Goal: Task Accomplishment & Management: Manage account settings

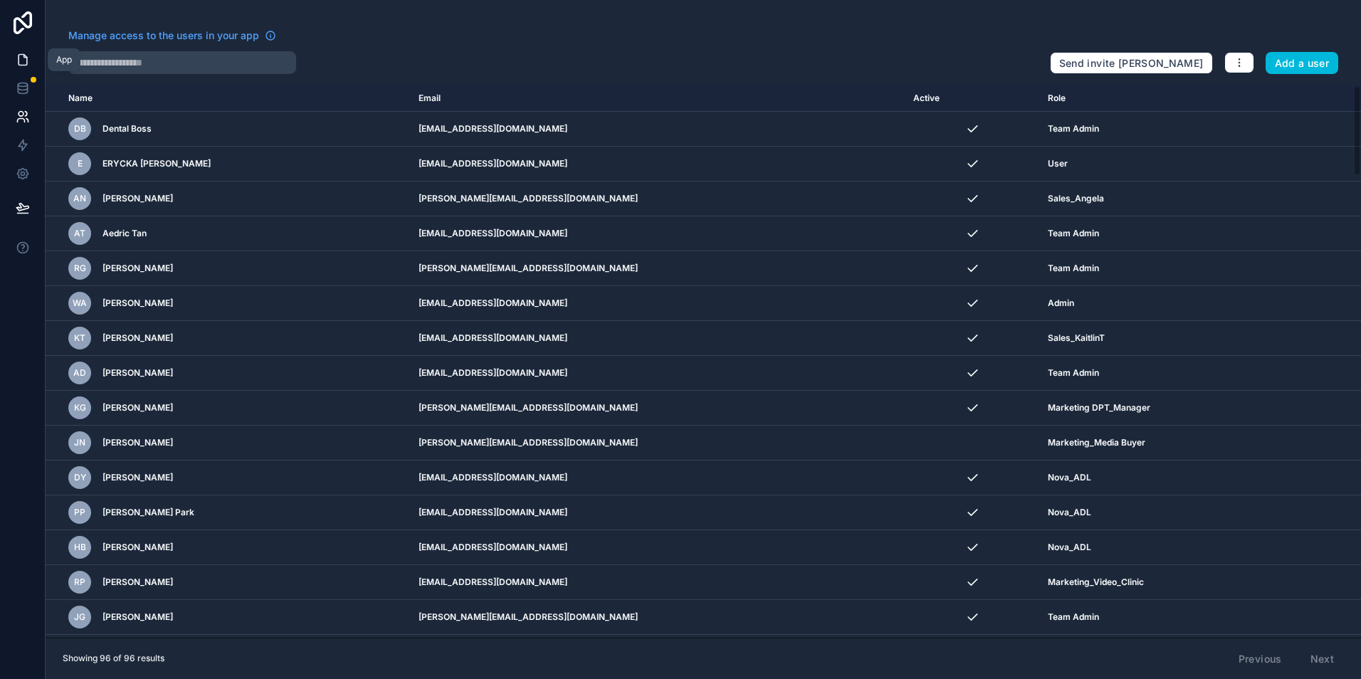
click at [36, 67] on link at bounding box center [22, 60] width 45 height 28
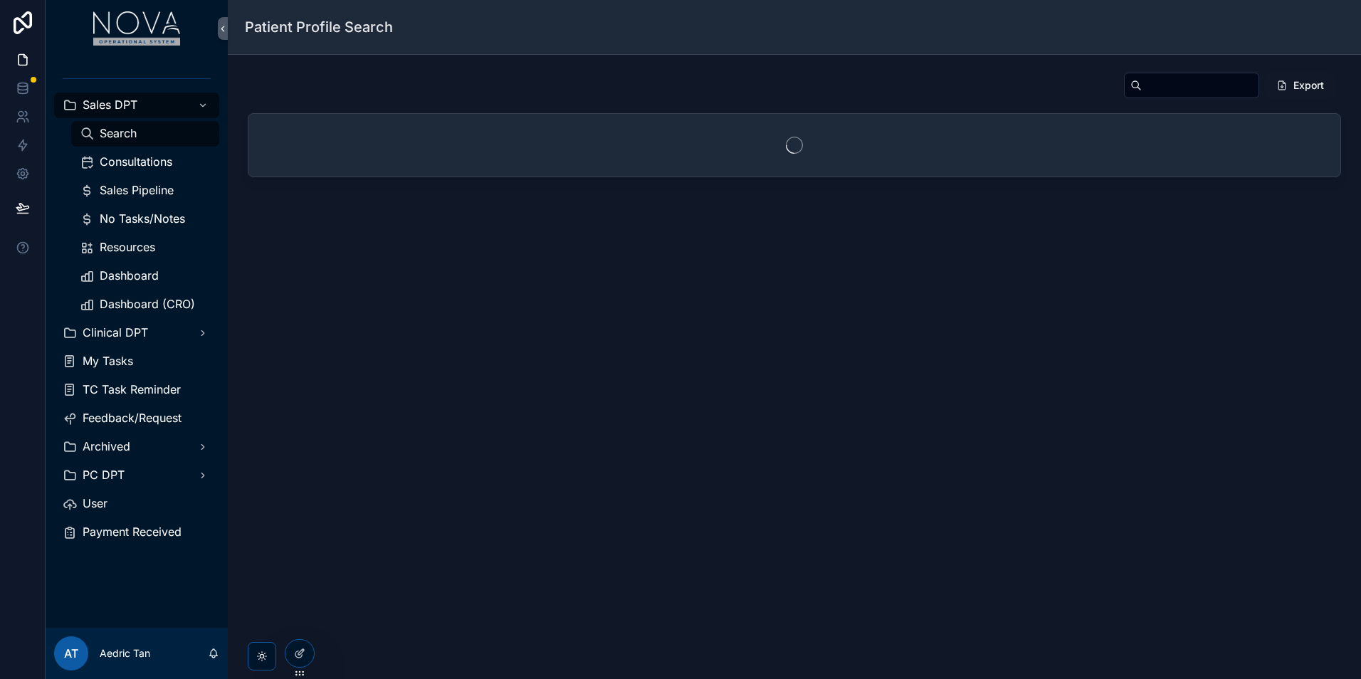
click at [154, 185] on span "Sales Pipeline" at bounding box center [137, 190] width 74 height 15
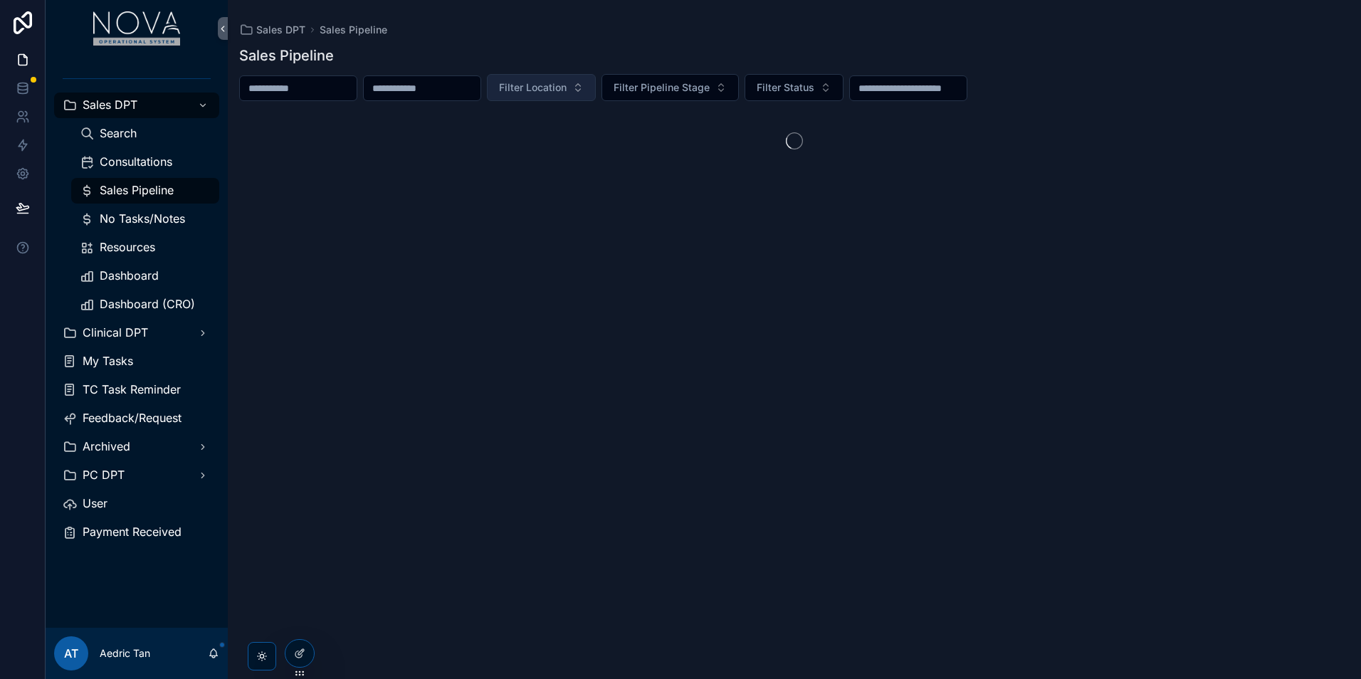
click at [596, 97] on button "Filter Location" at bounding box center [541, 87] width 109 height 27
type input "***"
click at [641, 147] on div "Nova Geelong" at bounding box center [614, 145] width 198 height 23
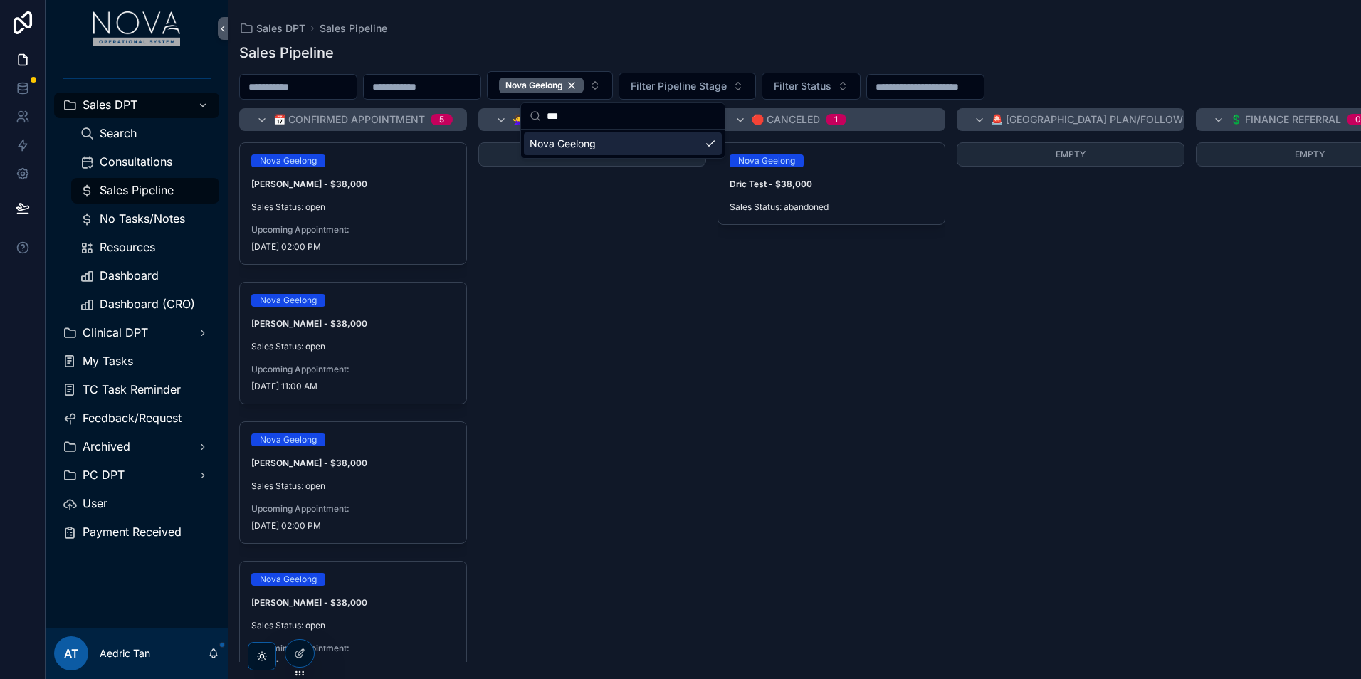
click at [765, 351] on div "Nova Geelong Dric Test - $38,000 Sales Status: abandoned New Task" at bounding box center [831, 401] width 228 height 519
click at [180, 174] on link "Consultations" at bounding box center [145, 162] width 148 height 26
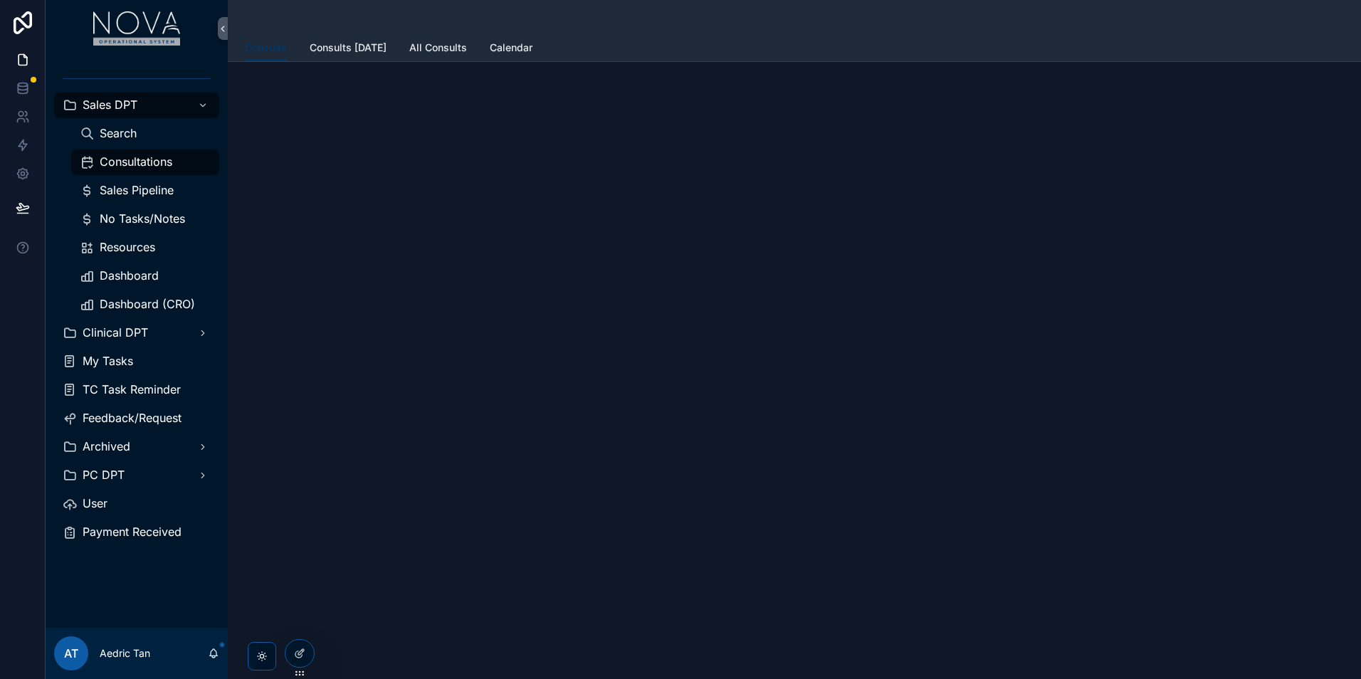
click at [174, 169] on div "Consultations" at bounding box center [145, 162] width 131 height 23
click at [339, 55] on link "Consults Today" at bounding box center [348, 49] width 77 height 28
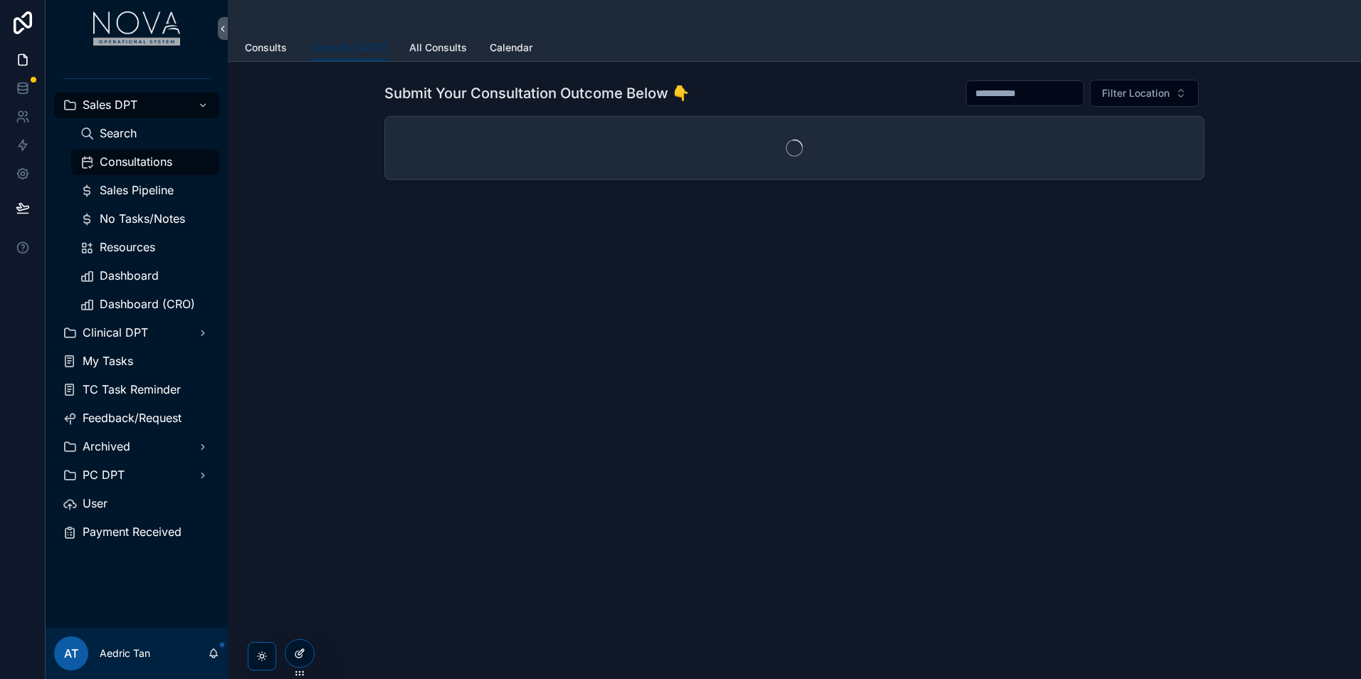
click at [307, 659] on div at bounding box center [299, 653] width 28 height 27
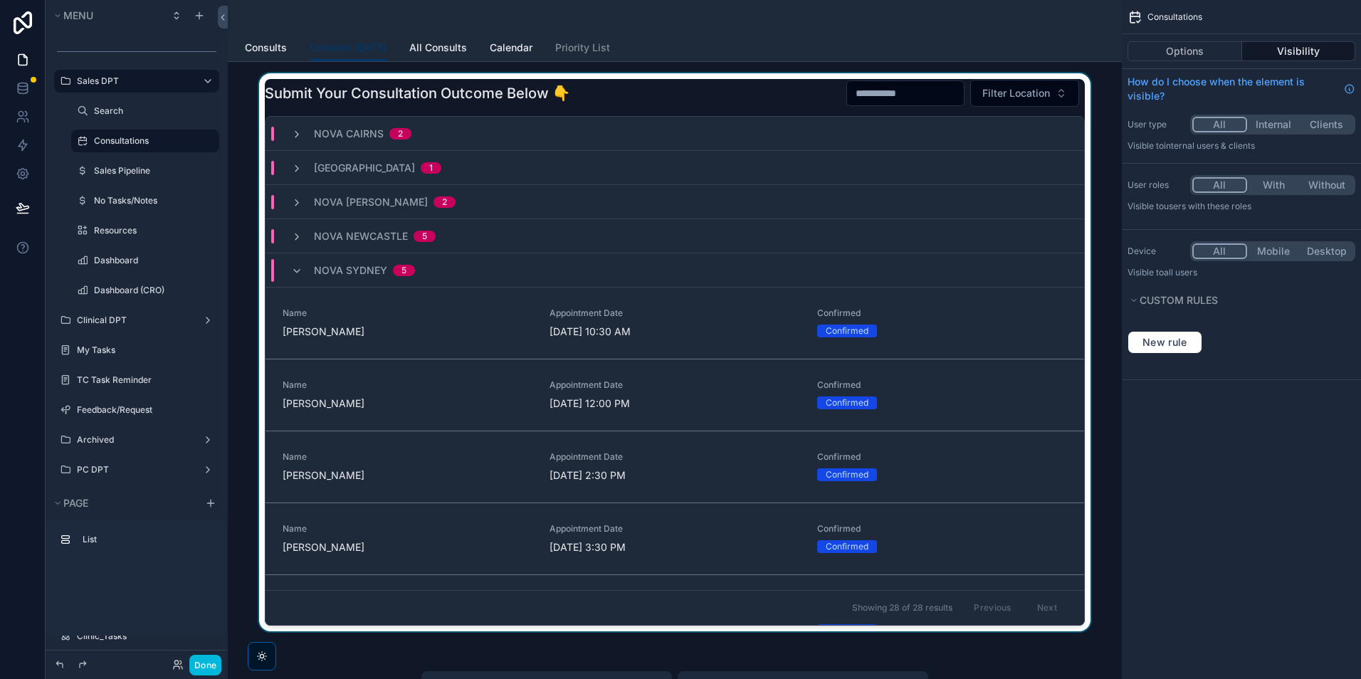
click at [1016, 339] on div "scrollable content" at bounding box center [674, 355] width 871 height 564
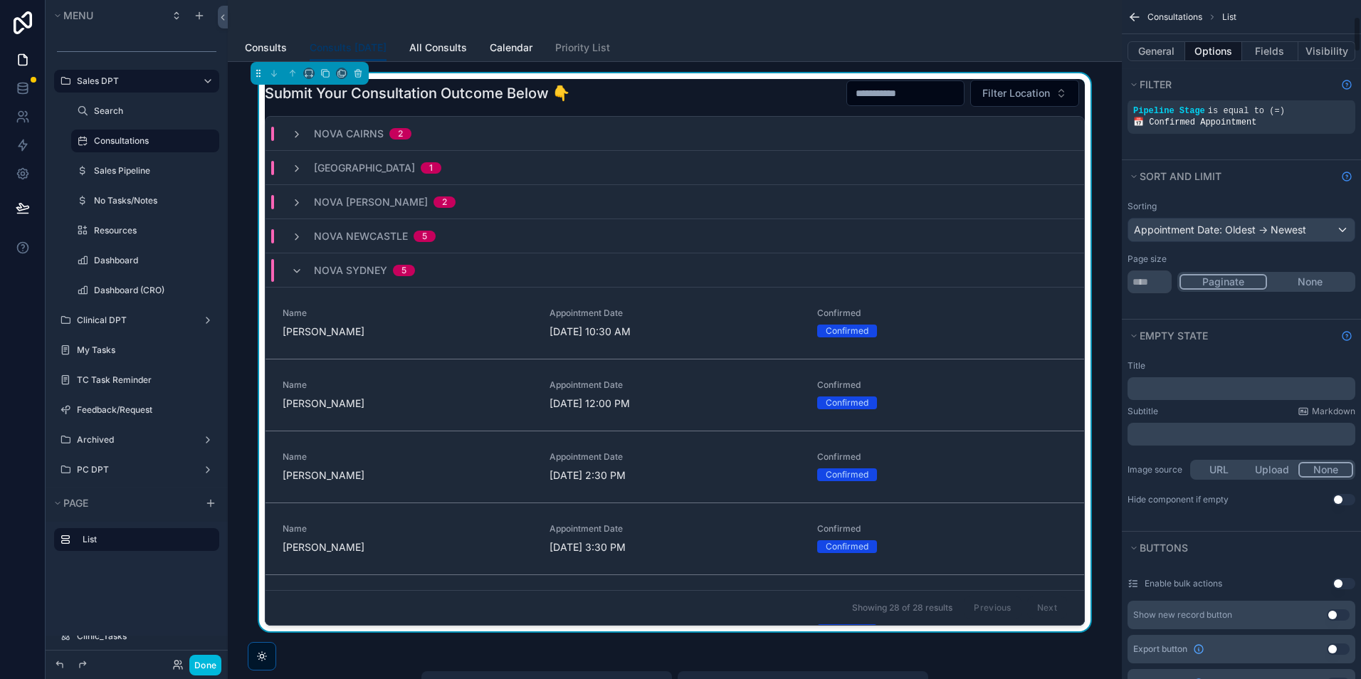
scroll to position [142, 0]
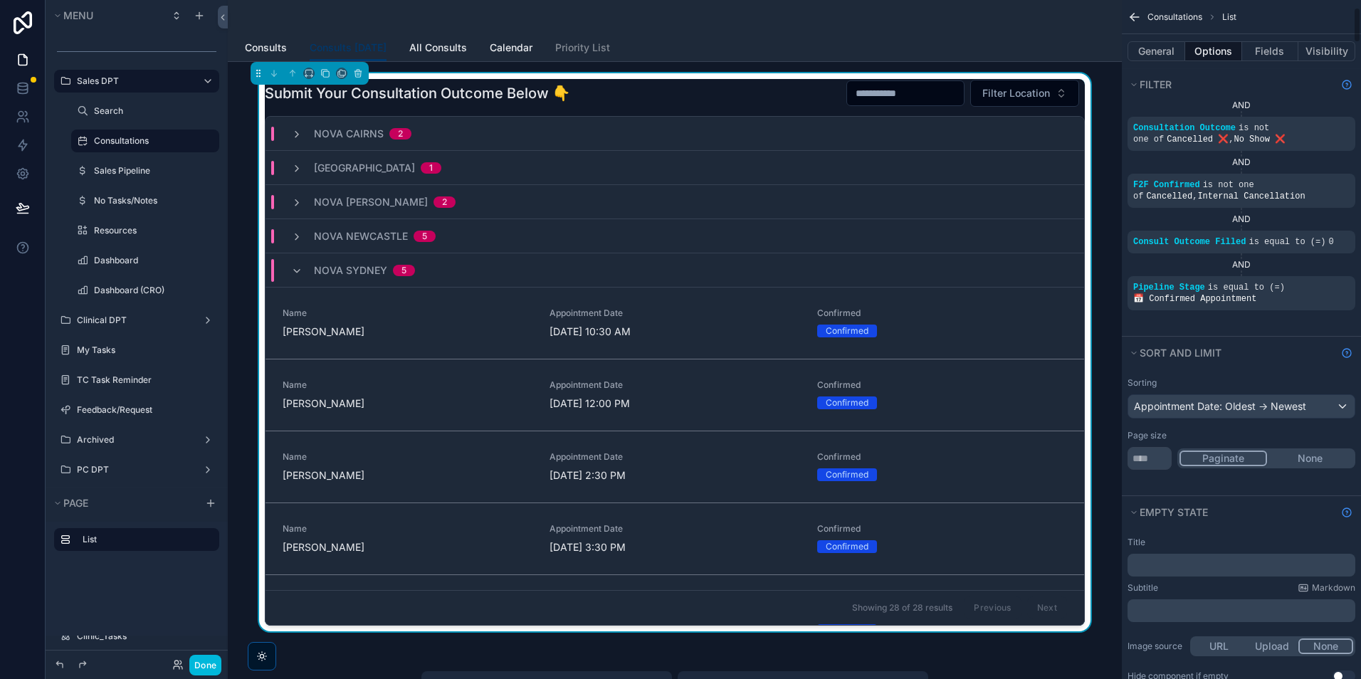
click at [1267, 50] on button "Fields" at bounding box center [1270, 51] width 57 height 20
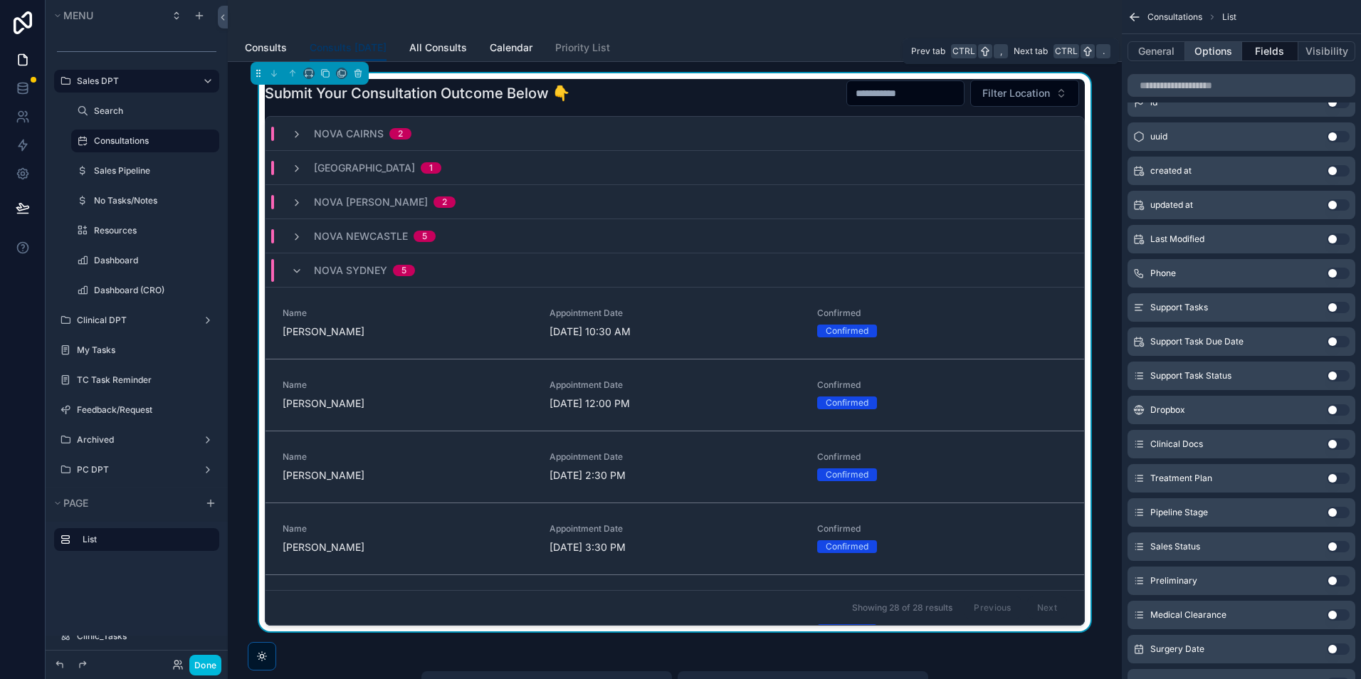
click at [1212, 56] on button "Options" at bounding box center [1213, 51] width 57 height 20
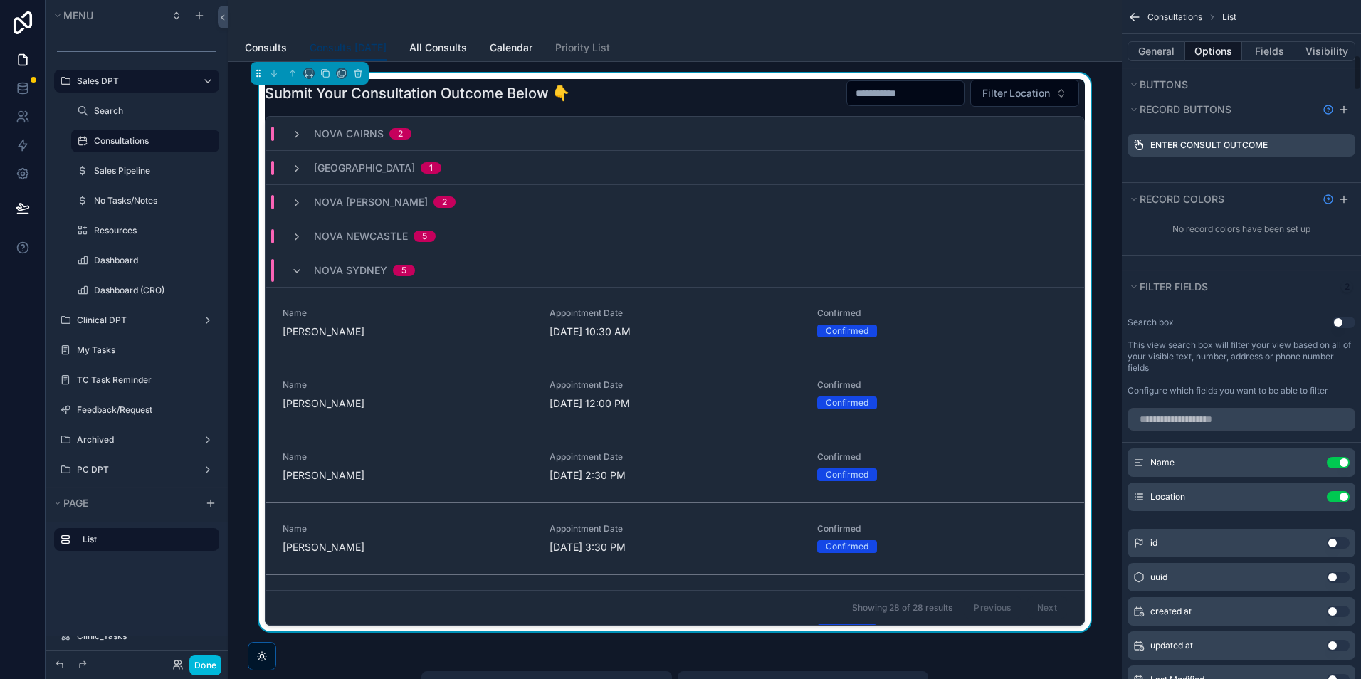
scroll to position [925, 0]
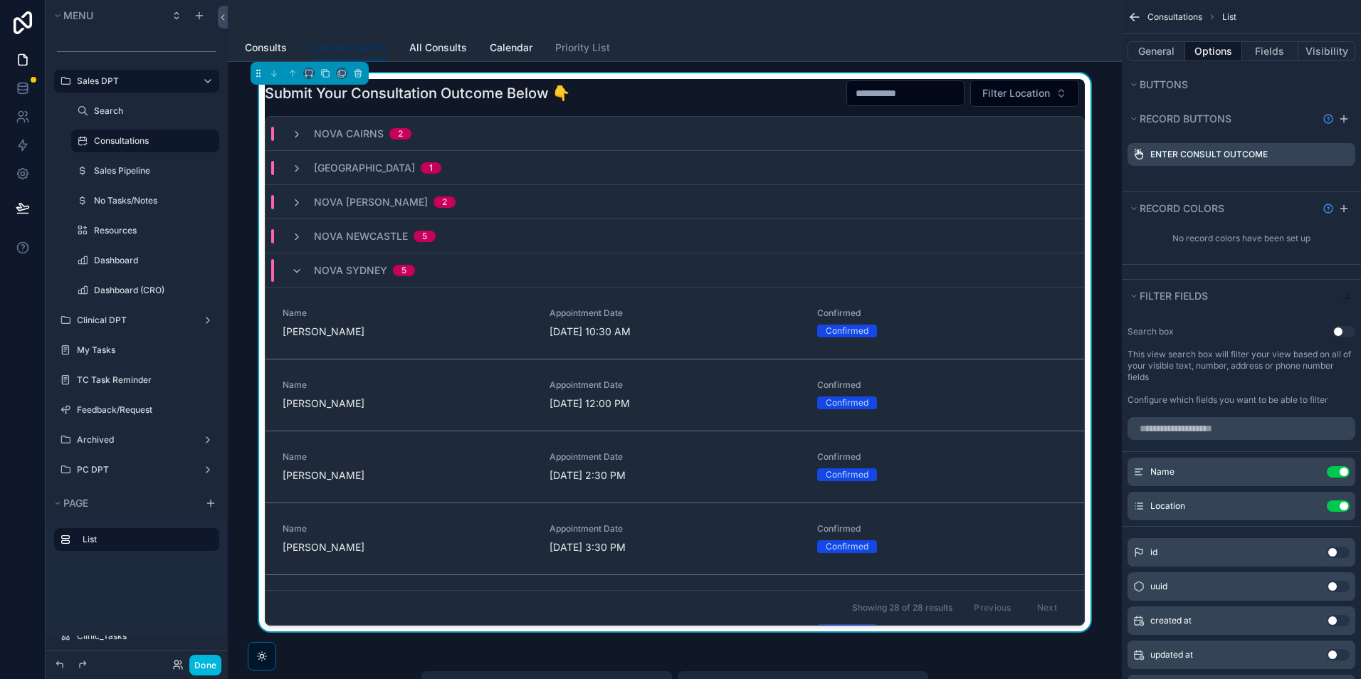
click at [0, 0] on icon "scrollable content" at bounding box center [0, 0] width 0 height 0
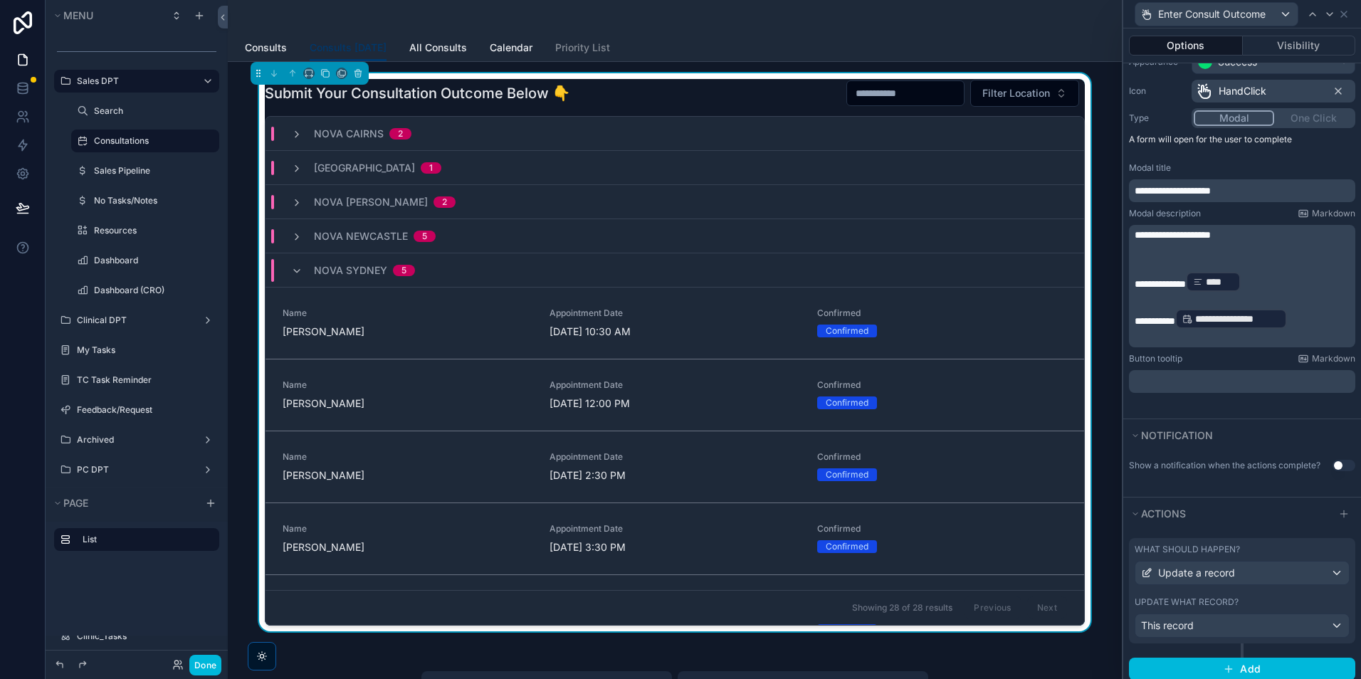
scroll to position [171, 0]
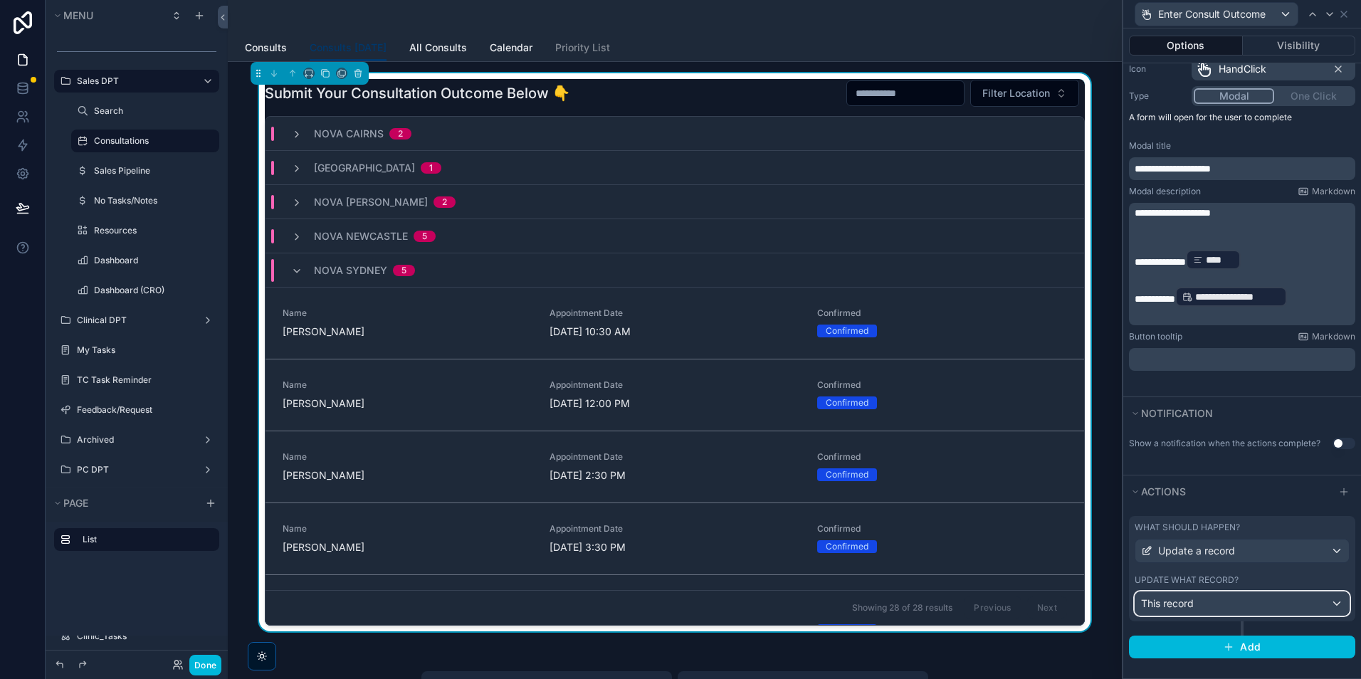
click at [1264, 613] on div "This record" at bounding box center [1241, 603] width 213 height 23
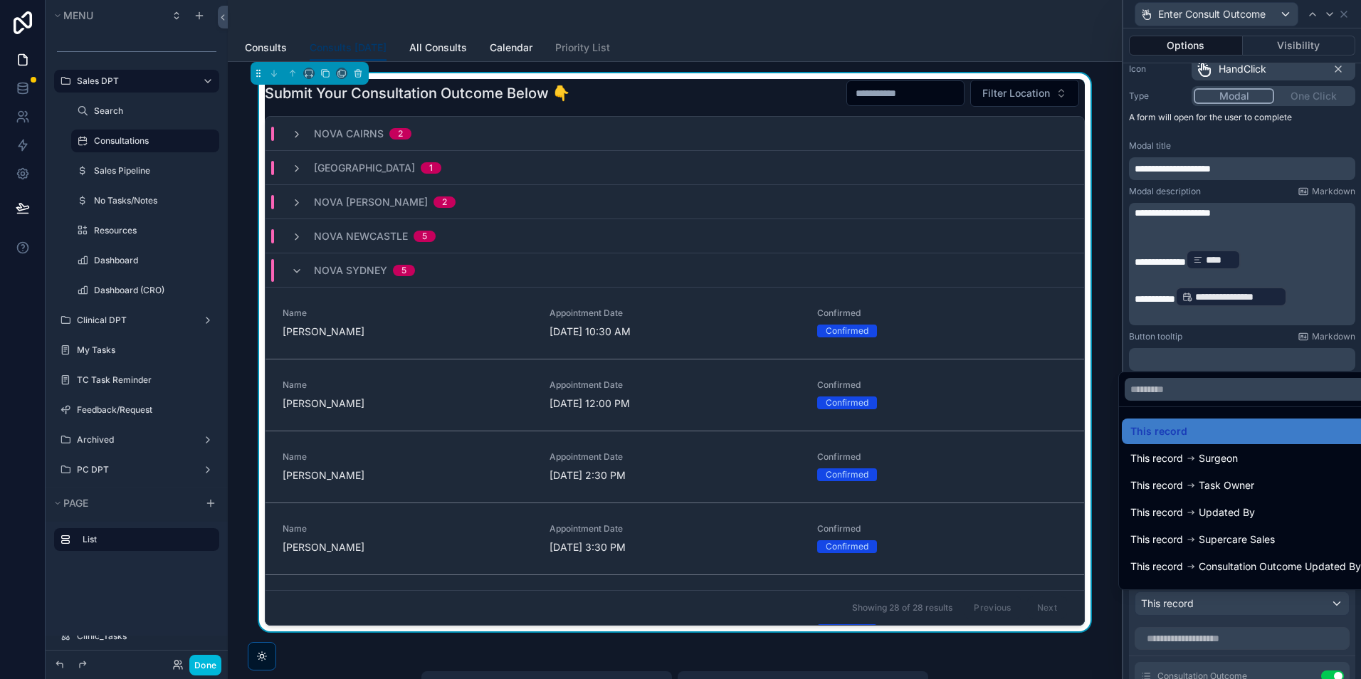
click at [1304, 276] on div at bounding box center [1242, 339] width 238 height 679
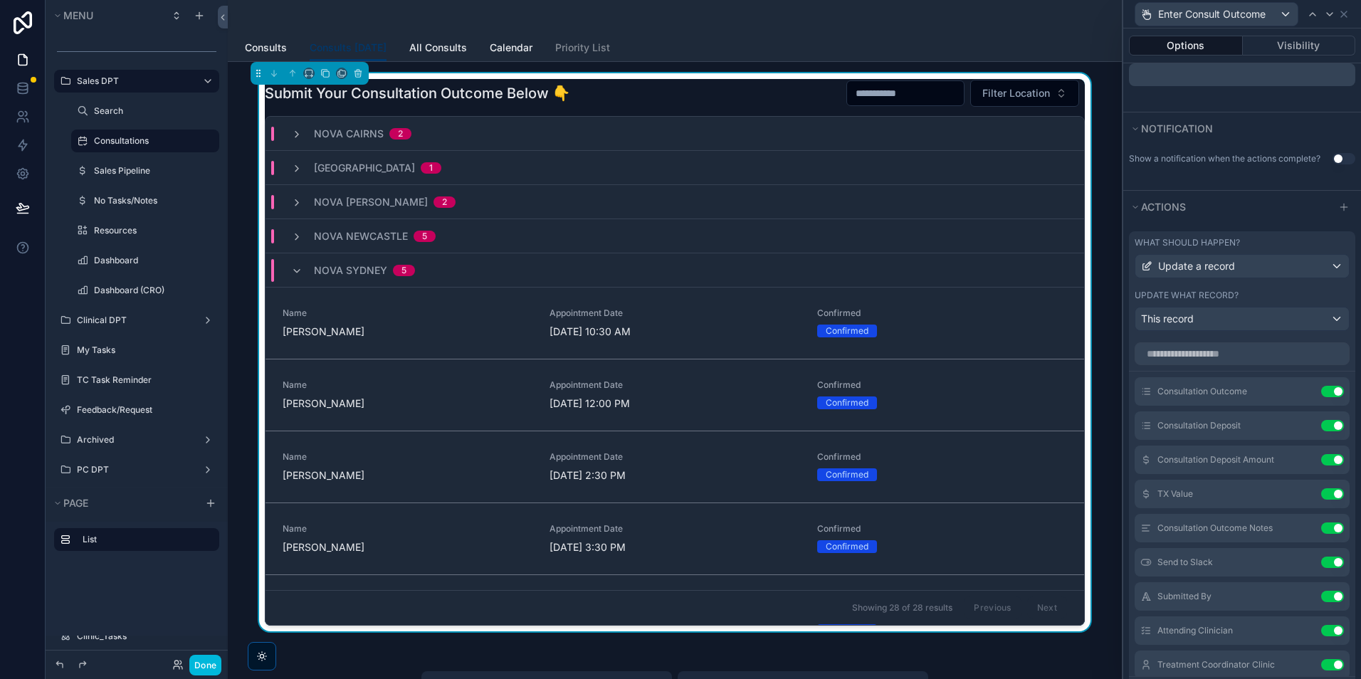
scroll to position [71, 0]
click at [0, 0] on icon at bounding box center [0, 0] width 0 height 0
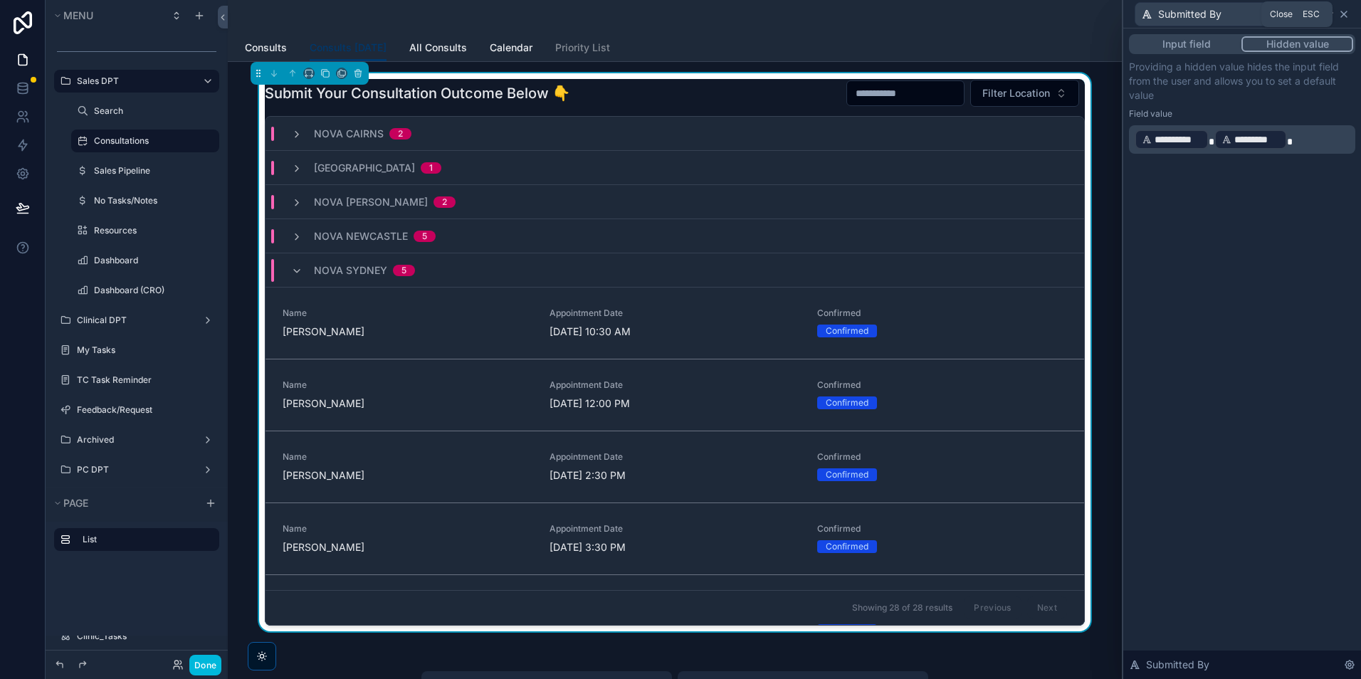
click at [1343, 19] on icon at bounding box center [1343, 14] width 11 height 11
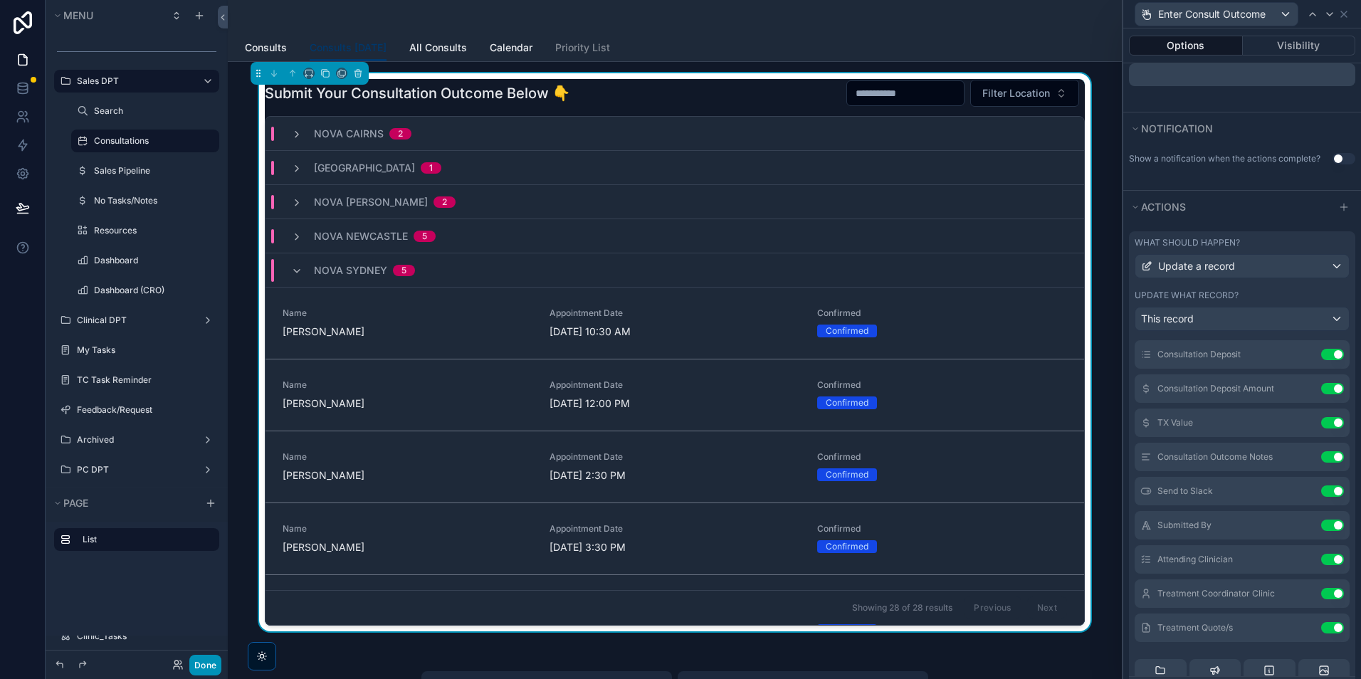
click at [208, 667] on button "Done" at bounding box center [205, 665] width 32 height 21
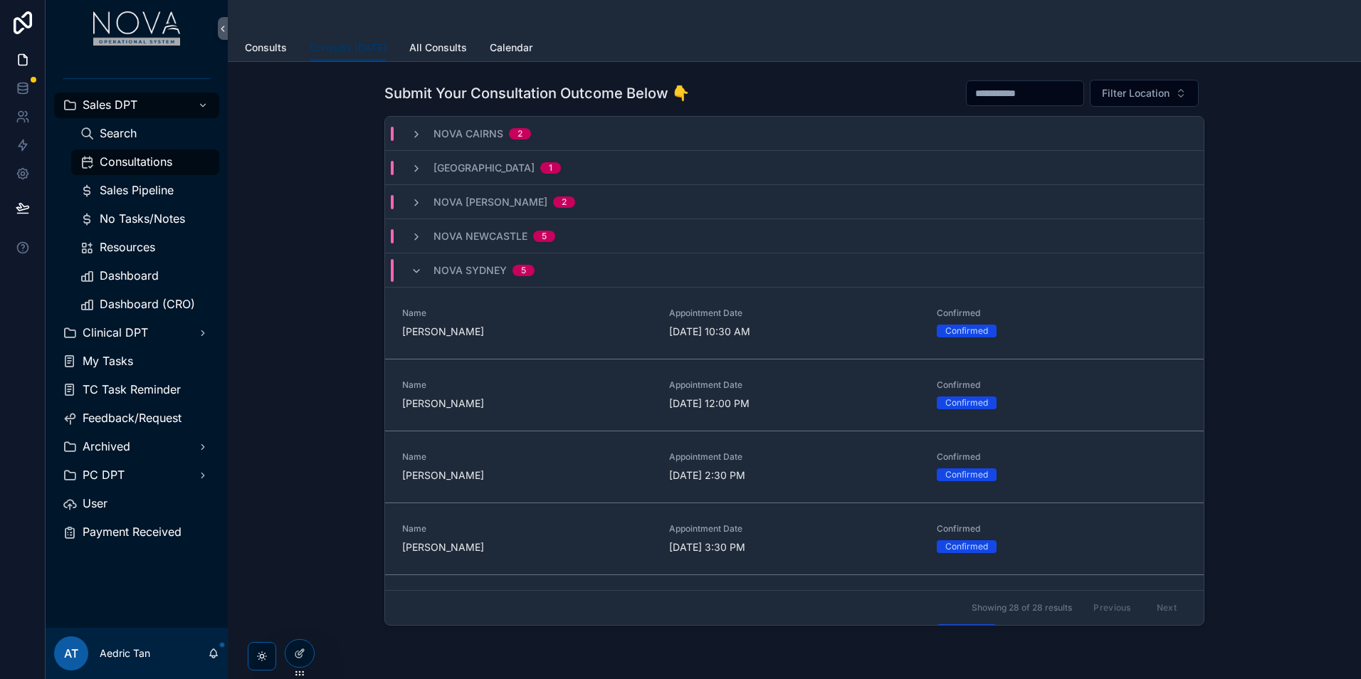
click at [0, 0] on span "Enter Consult Outcome" at bounding box center [0, 0] width 0 height 0
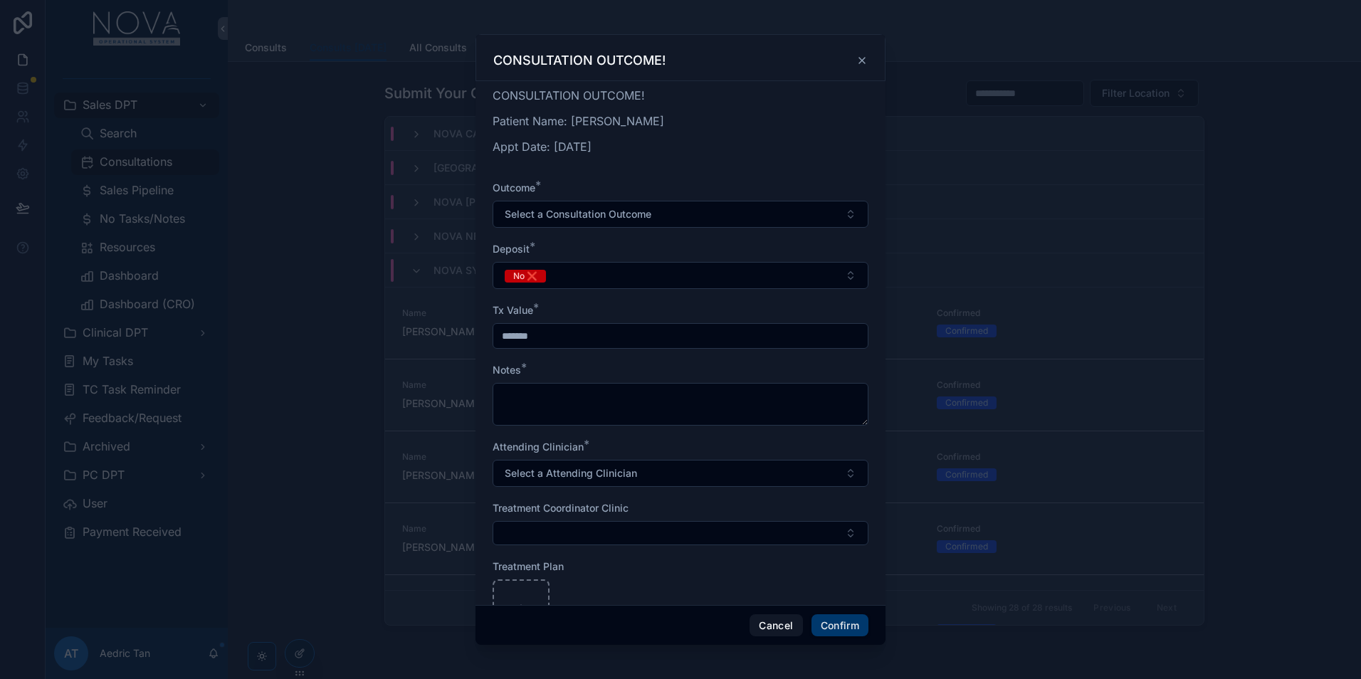
scroll to position [57, 0]
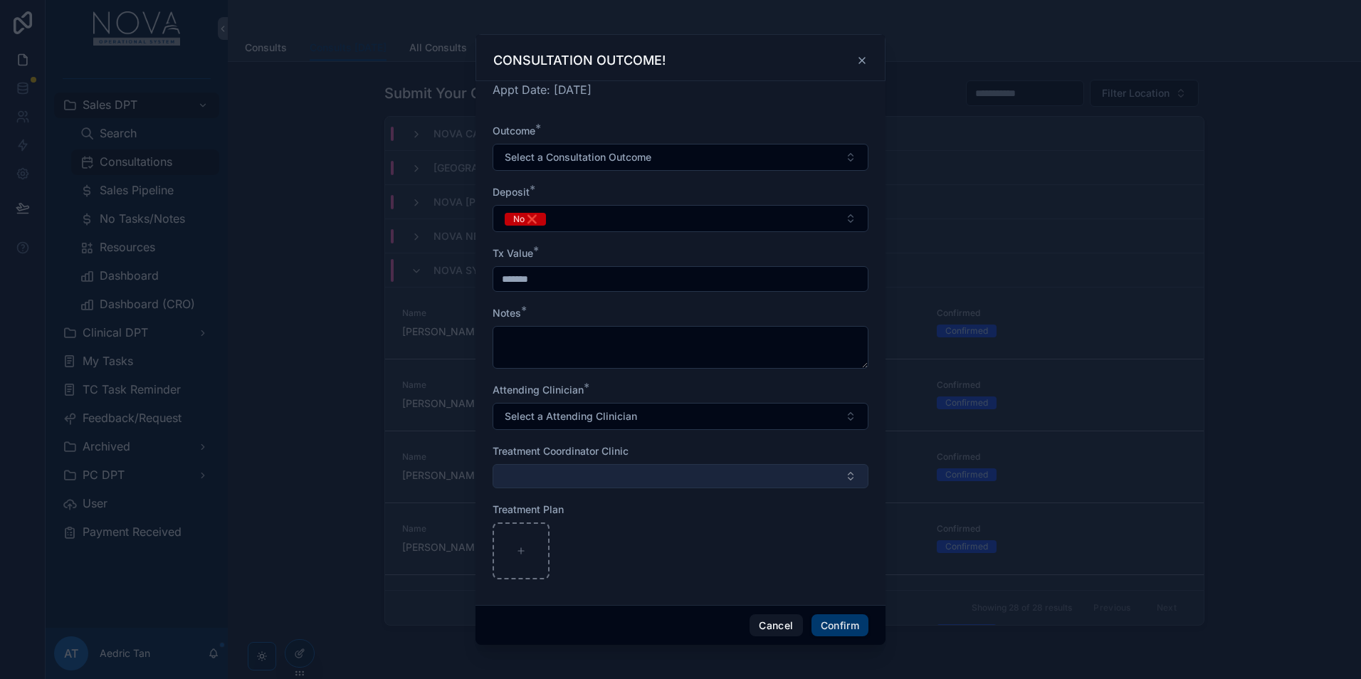
click at [683, 468] on button "Select Button" at bounding box center [680, 476] width 376 height 24
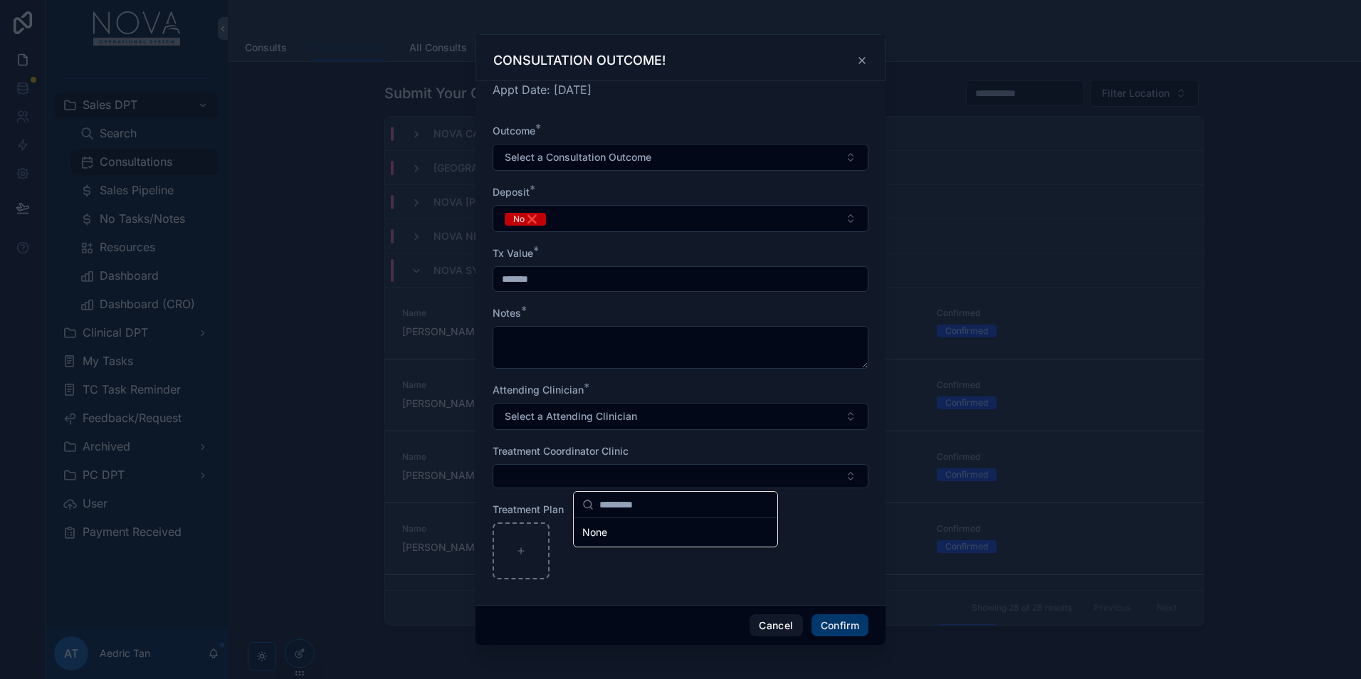
click at [705, 555] on div at bounding box center [680, 550] width 376 height 57
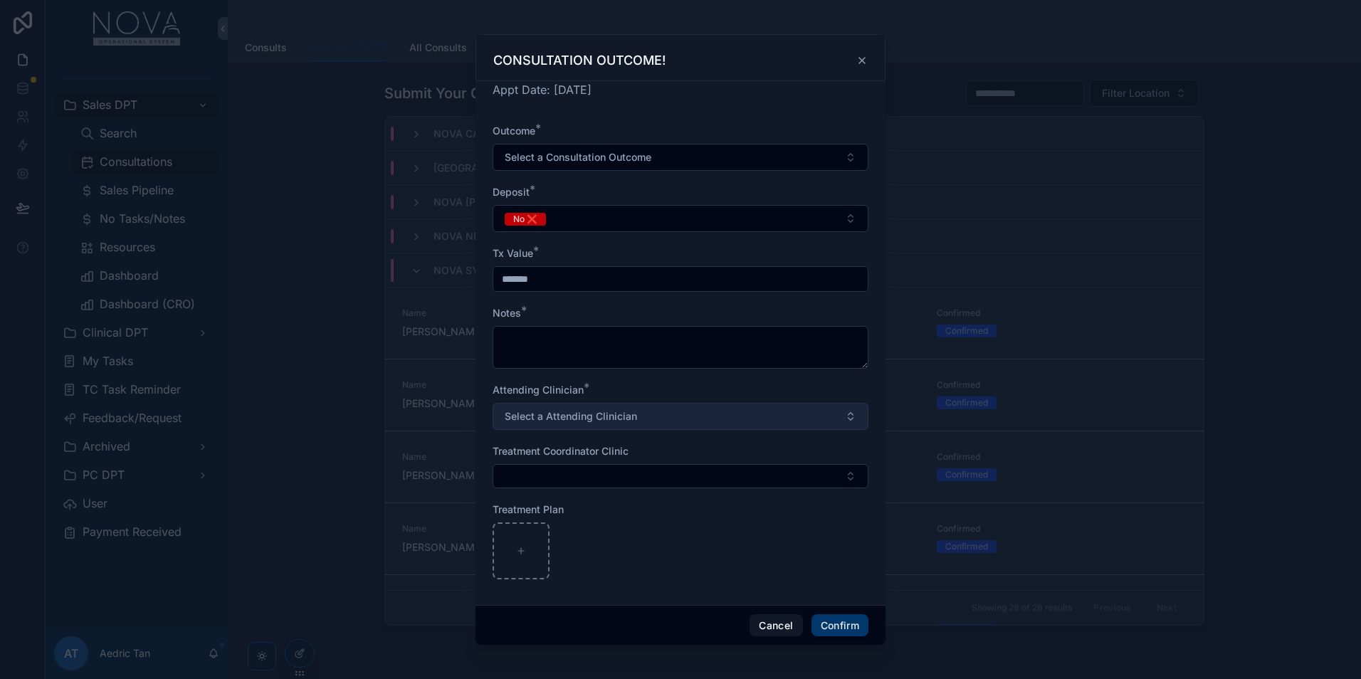
click at [724, 426] on button "Select a Attending Clinician" at bounding box center [680, 416] width 376 height 27
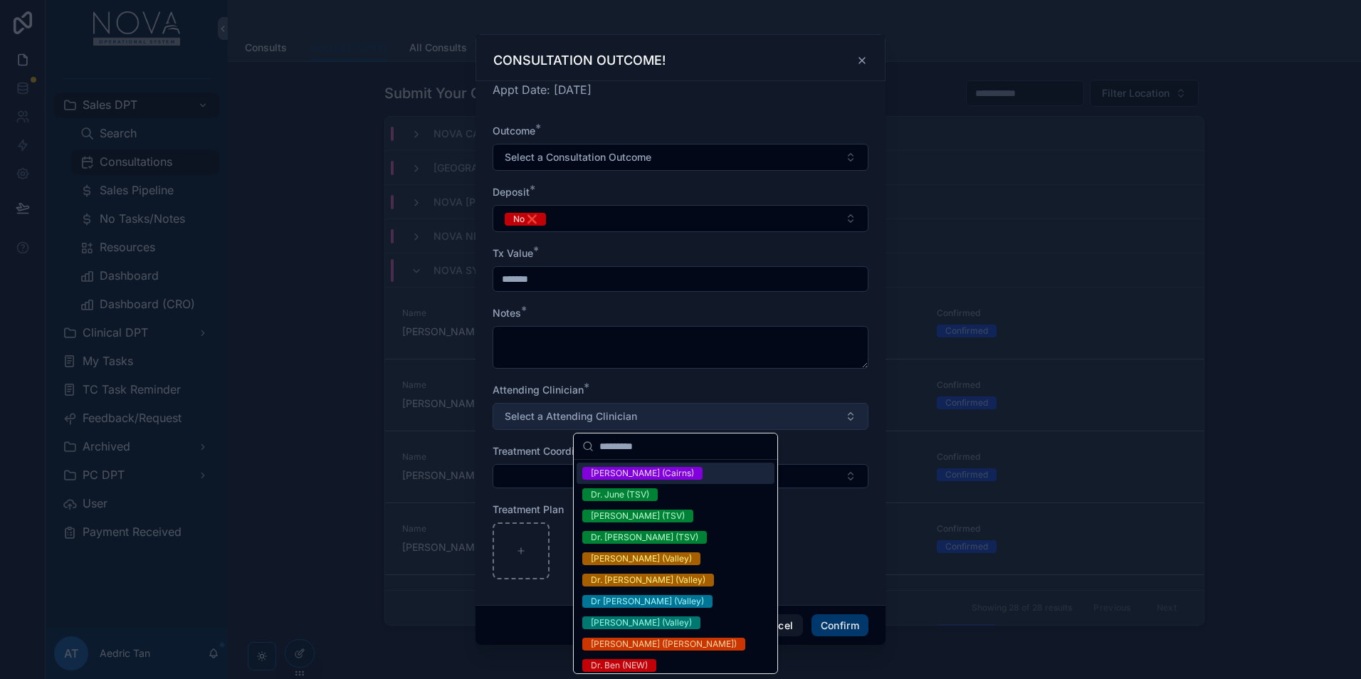
click at [730, 421] on button "Select a Attending Clinician" at bounding box center [680, 416] width 376 height 27
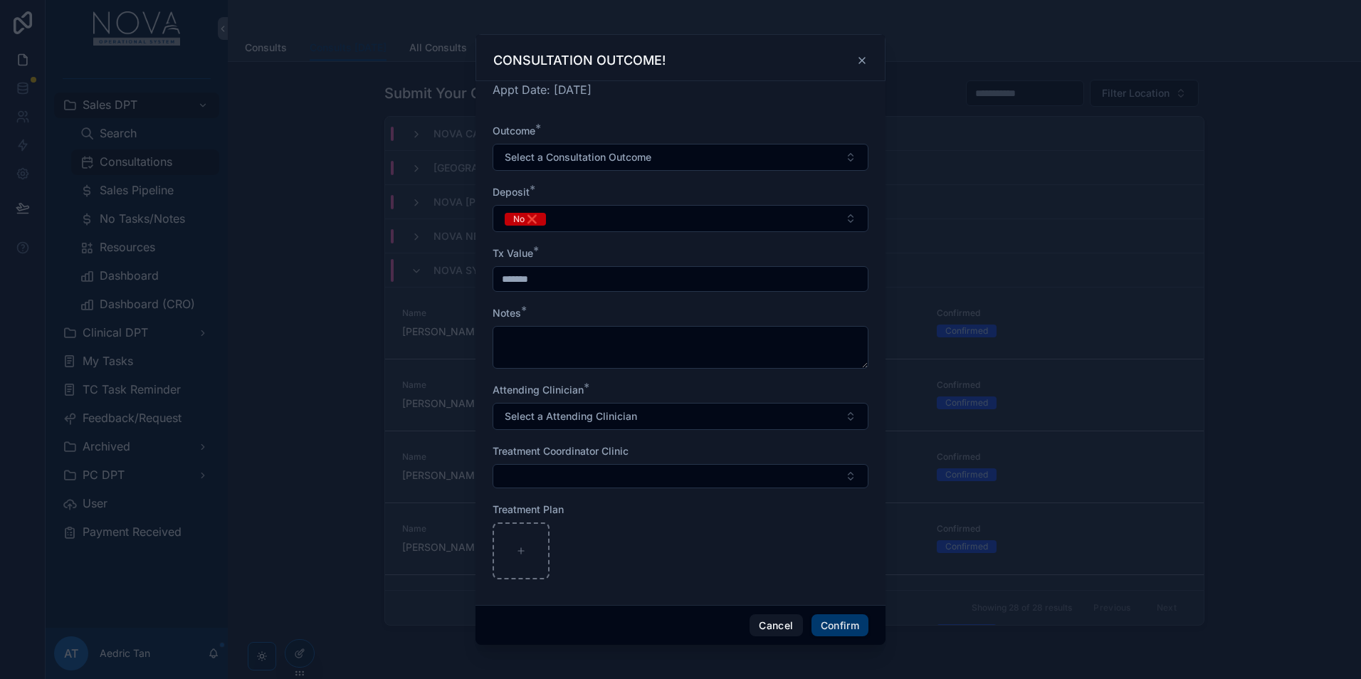
click at [1155, 408] on div at bounding box center [680, 339] width 1361 height 679
click at [858, 53] on div "CONSULTATION OUTCOME!" at bounding box center [680, 60] width 374 height 17
click at [859, 55] on icon at bounding box center [861, 60] width 11 height 11
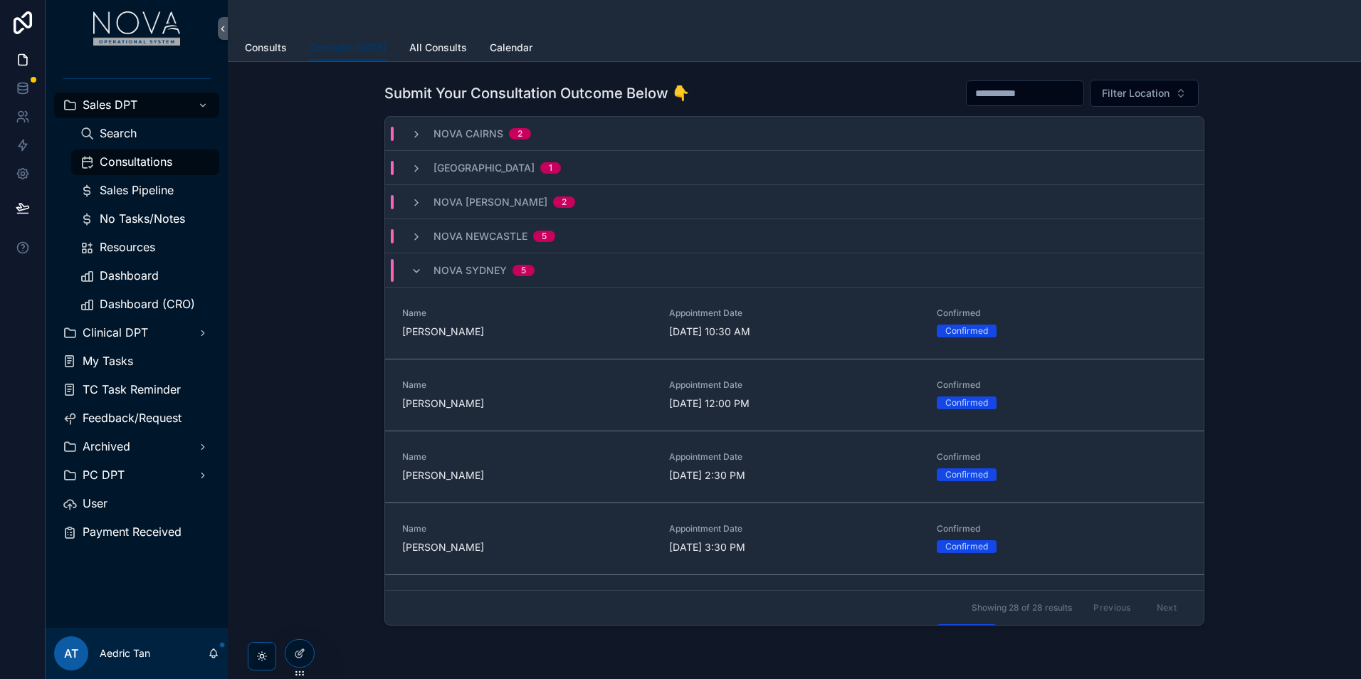
click at [594, 310] on span "Name" at bounding box center [527, 312] width 250 height 11
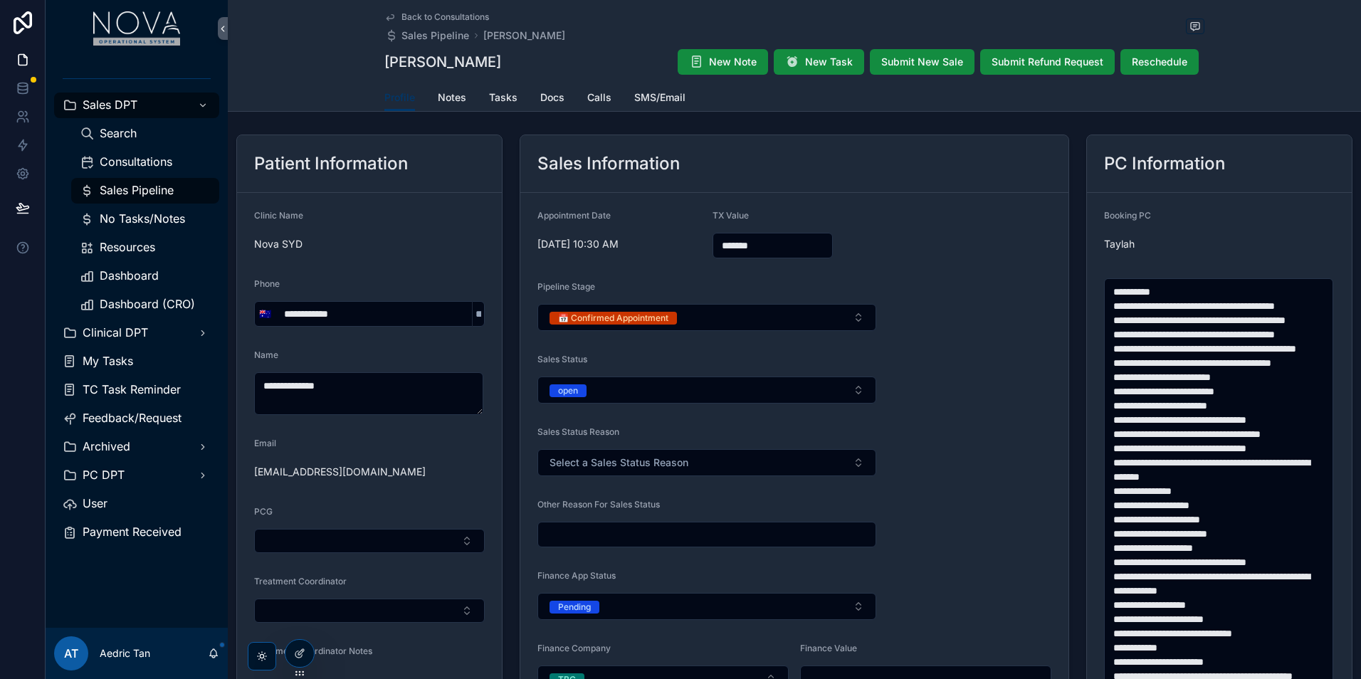
scroll to position [71, 0]
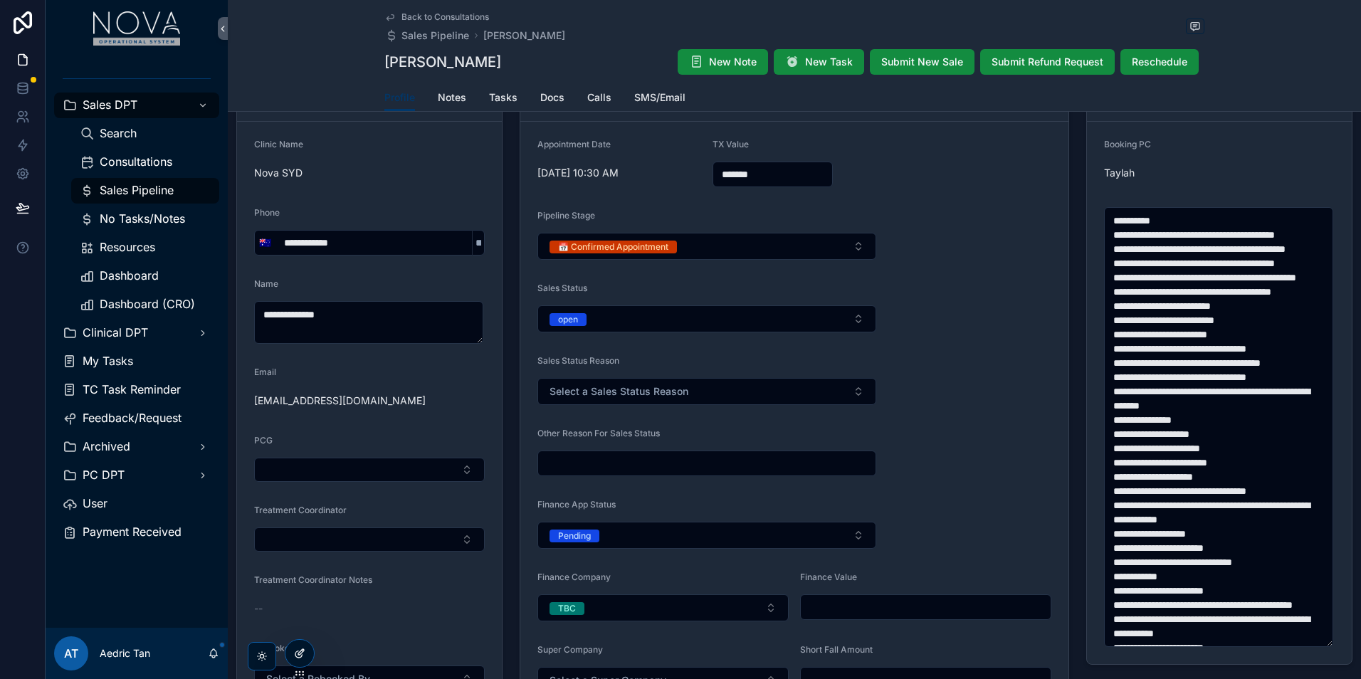
click at [302, 657] on icon at bounding box center [299, 653] width 11 height 11
click at [458, 465] on button "Select Button" at bounding box center [369, 470] width 231 height 24
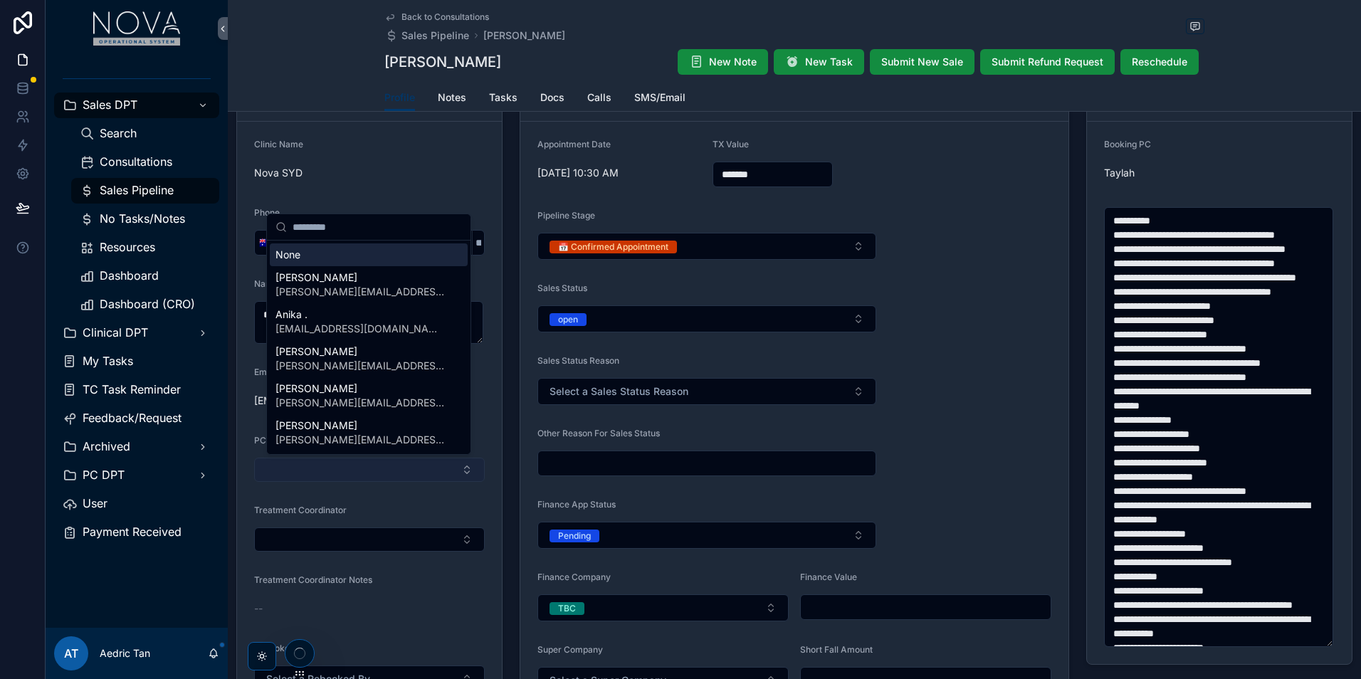
click at [458, 465] on button "Select Button" at bounding box center [369, 470] width 231 height 24
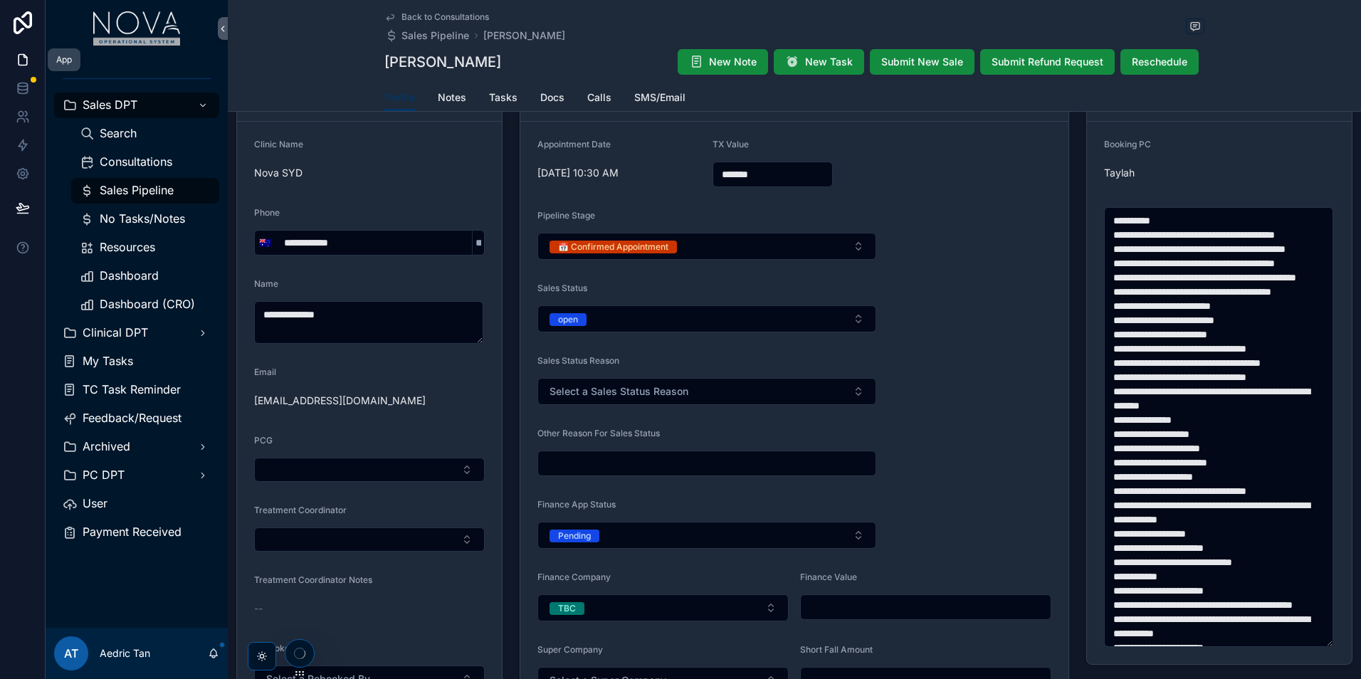
click at [26, 62] on icon at bounding box center [23, 60] width 14 height 14
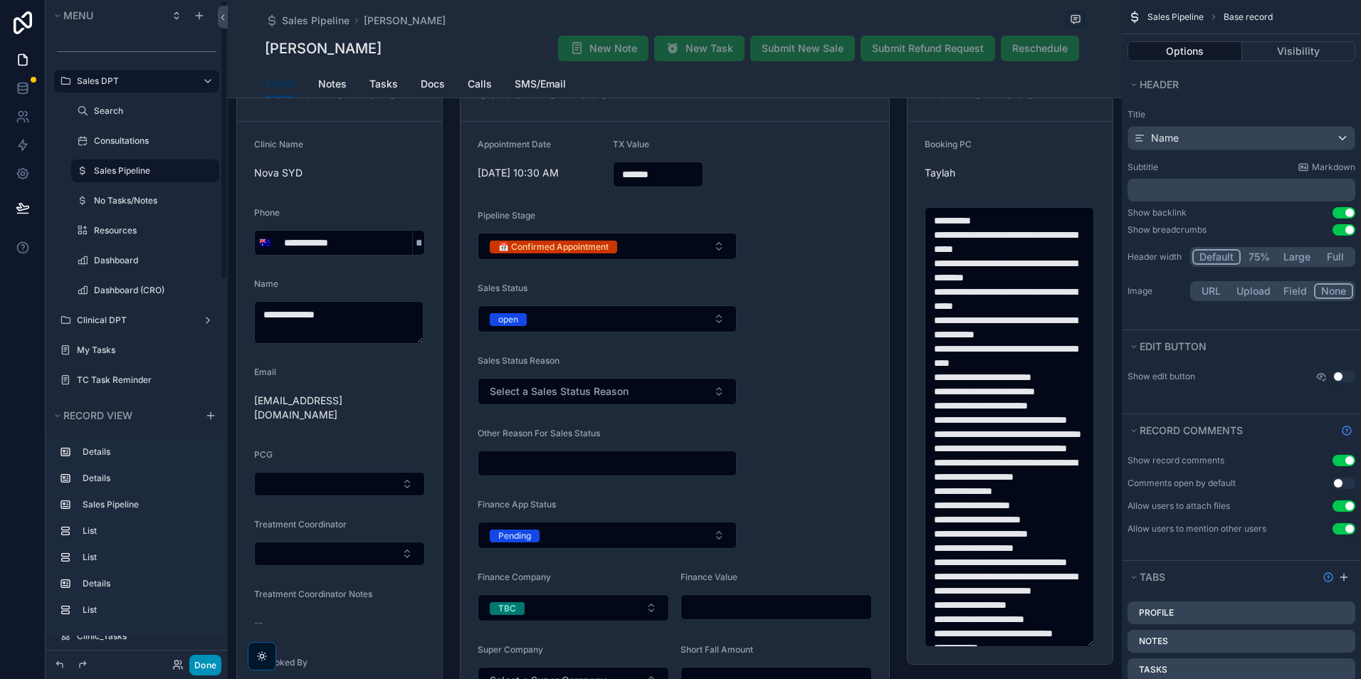
click at [207, 667] on button "Done" at bounding box center [205, 665] width 32 height 21
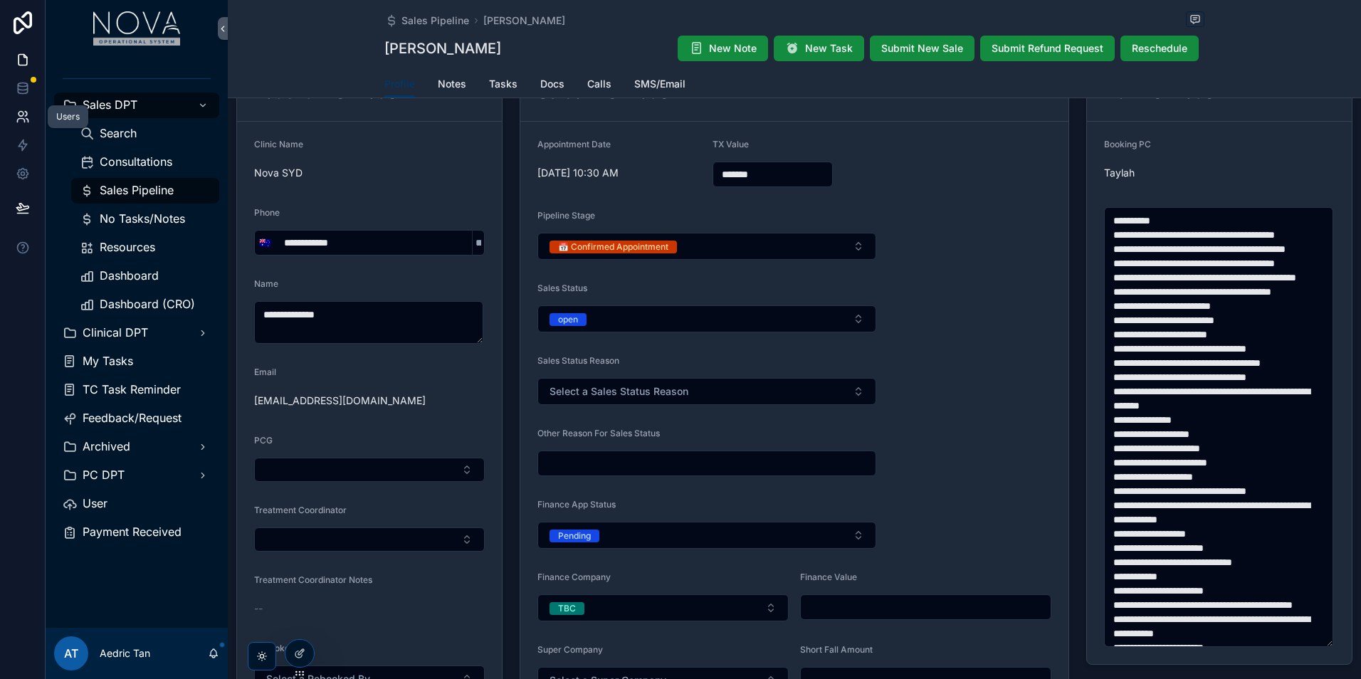
click at [28, 122] on icon at bounding box center [27, 121] width 2 height 4
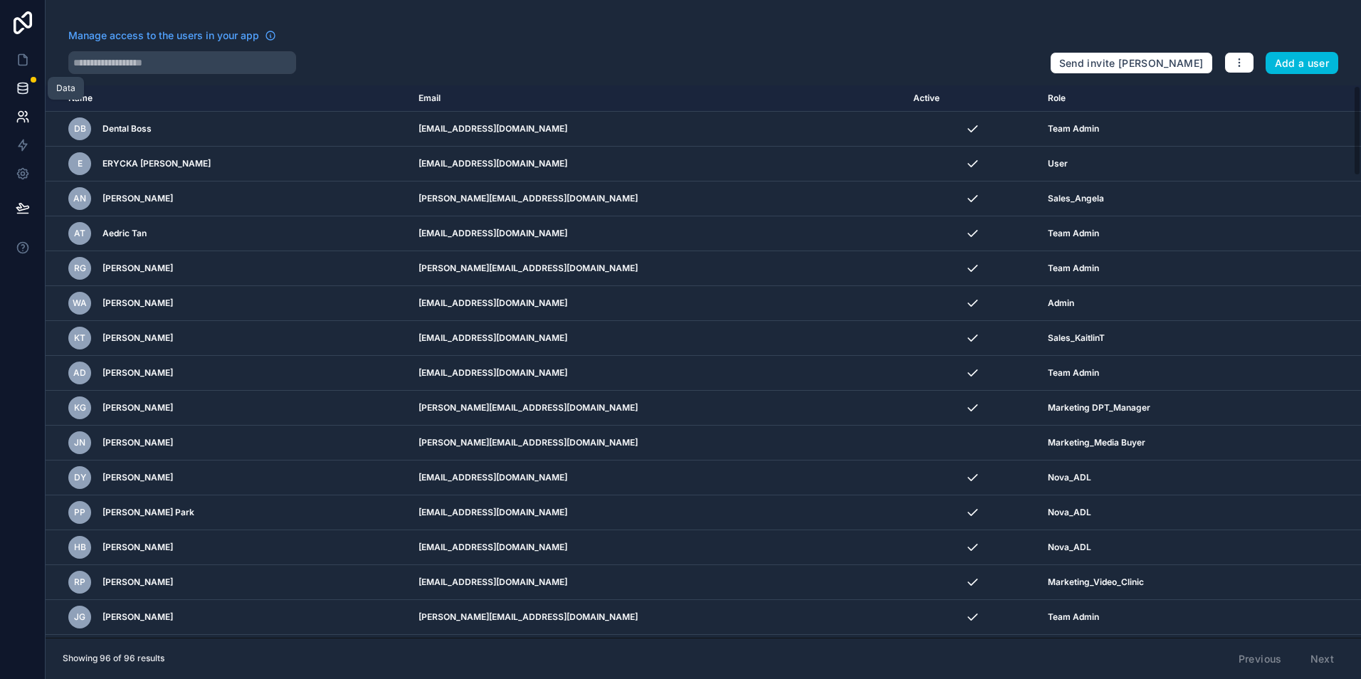
click at [28, 92] on icon at bounding box center [23, 88] width 14 height 14
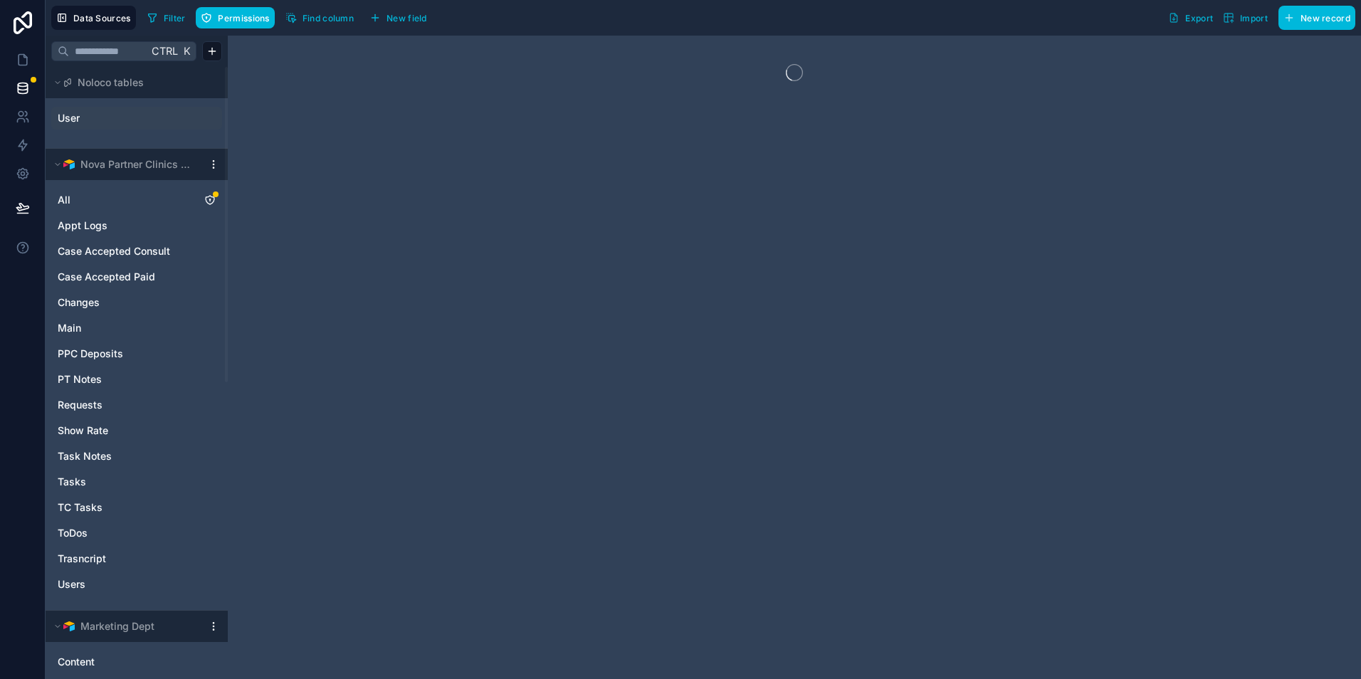
click at [197, 124] on div "User" at bounding box center [136, 118] width 171 height 23
click at [194, 117] on icon "User" at bounding box center [195, 117] width 11 height 11
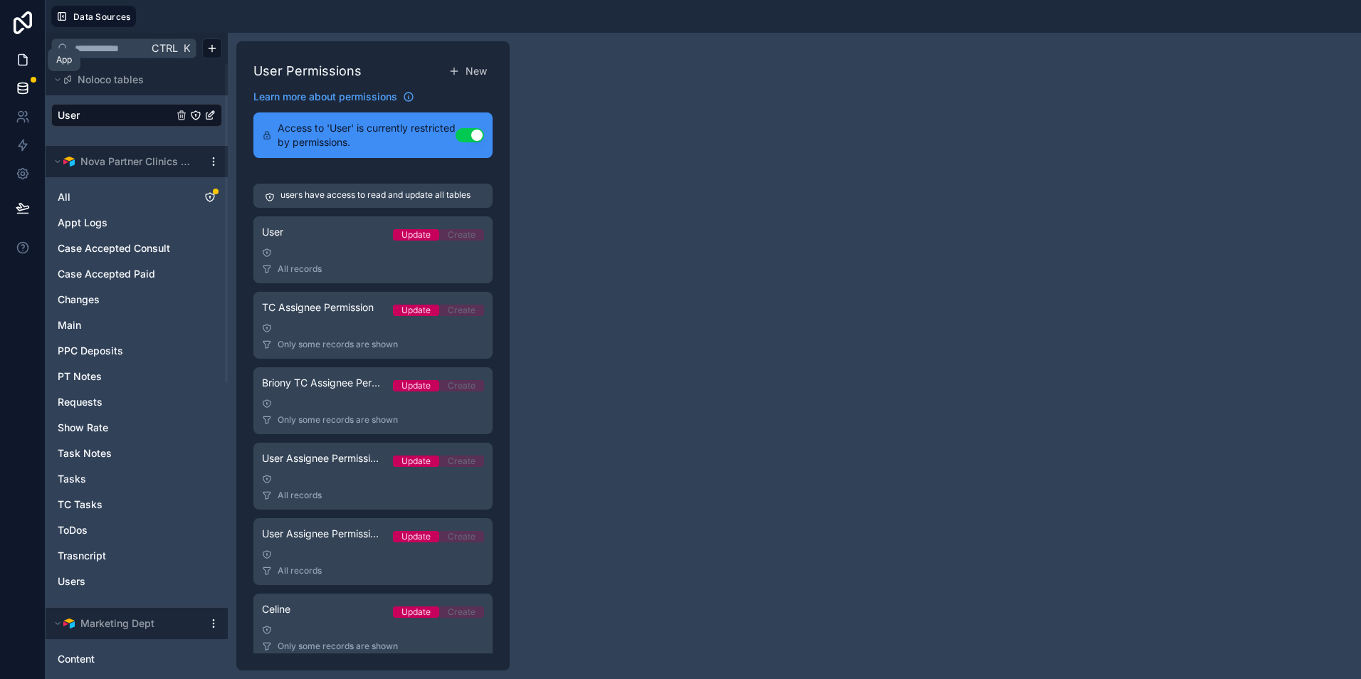
click at [19, 53] on icon at bounding box center [23, 60] width 14 height 14
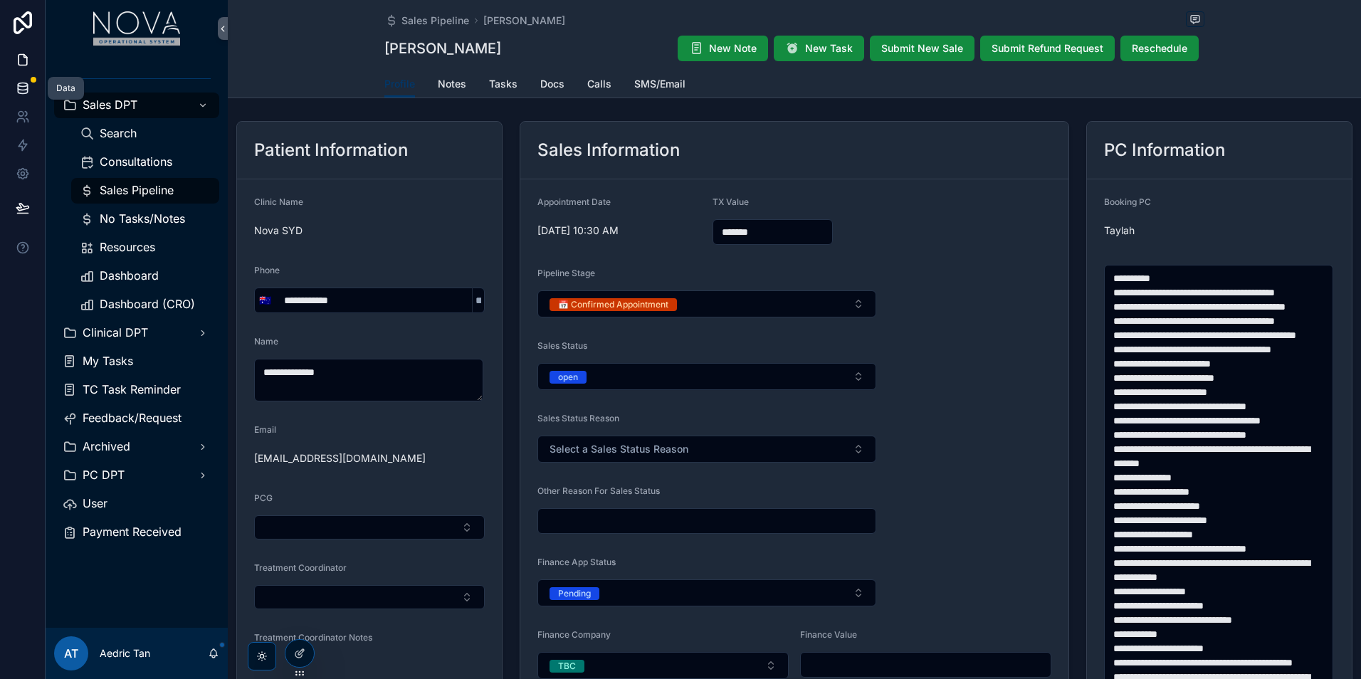
click at [24, 93] on icon at bounding box center [22, 91] width 9 height 6
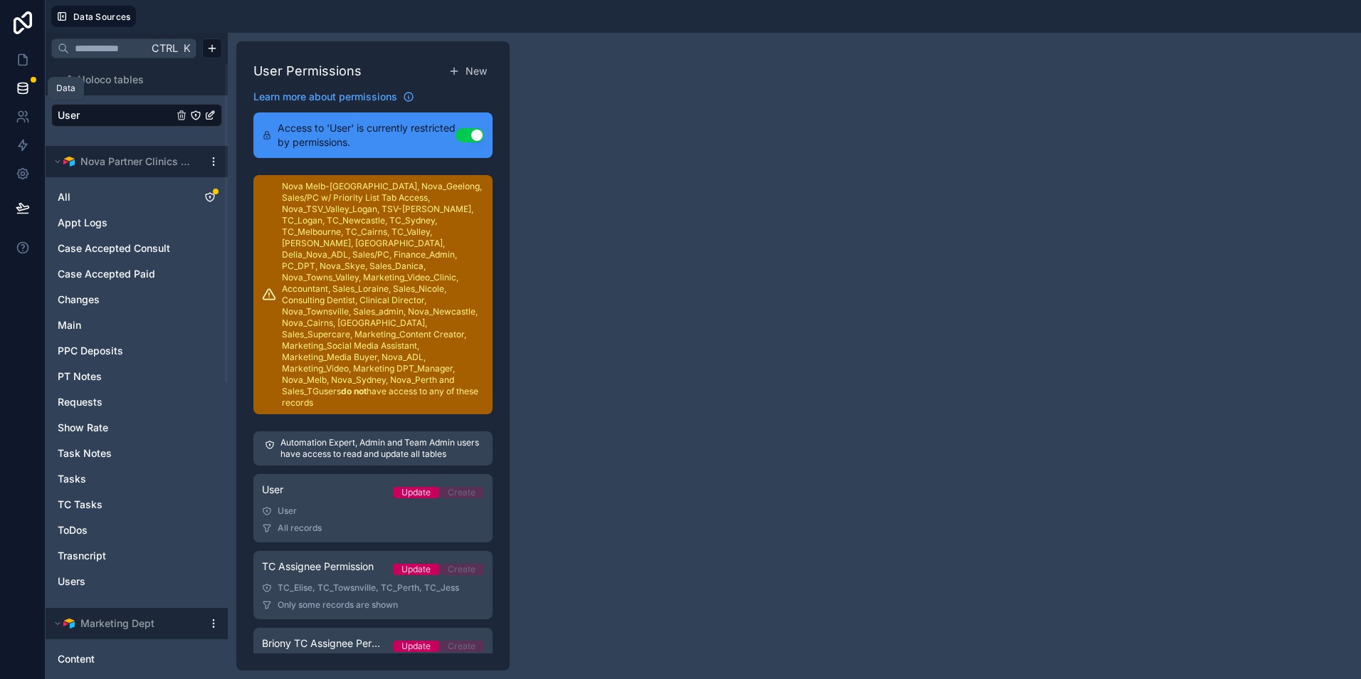
click at [23, 90] on icon at bounding box center [22, 88] width 9 height 6
click at [193, 117] on icon "User" at bounding box center [195, 115] width 11 height 11
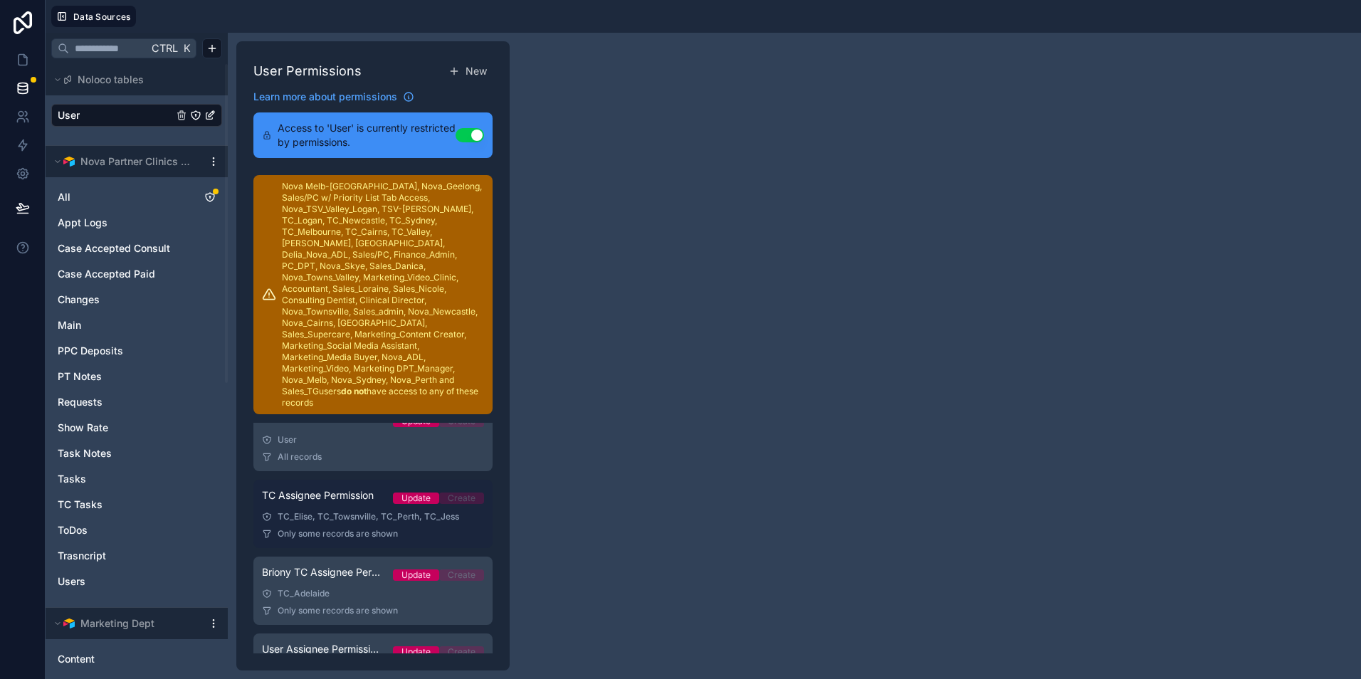
click at [342, 497] on span "TC Assignee Permission" at bounding box center [318, 495] width 112 height 14
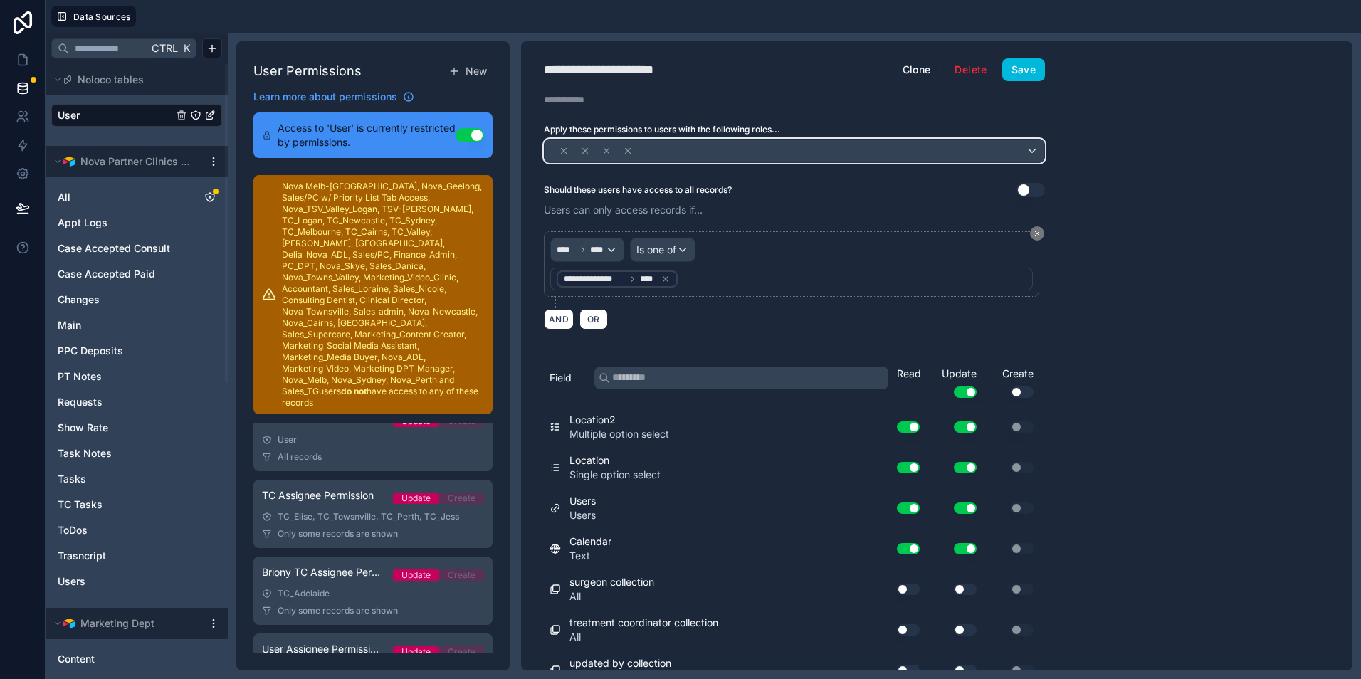
click at [968, 160] on div at bounding box center [794, 150] width 500 height 23
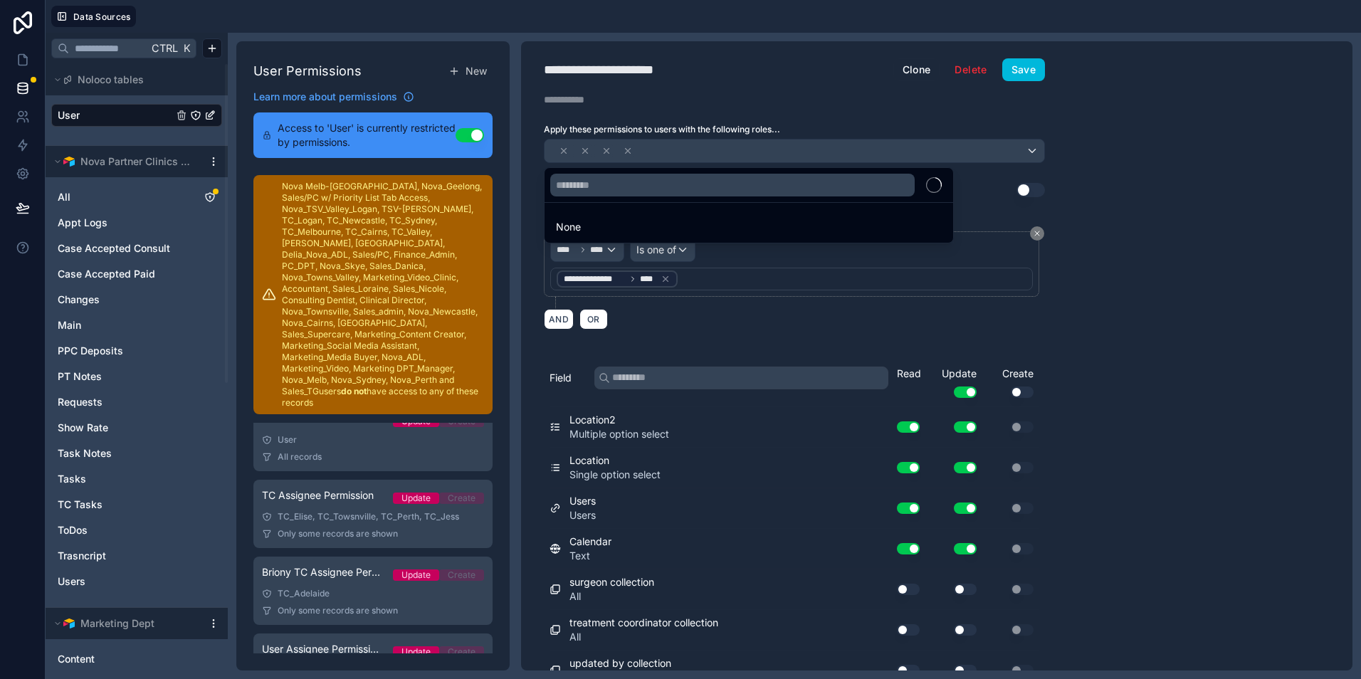
click at [1202, 196] on div at bounding box center [680, 339] width 1361 height 679
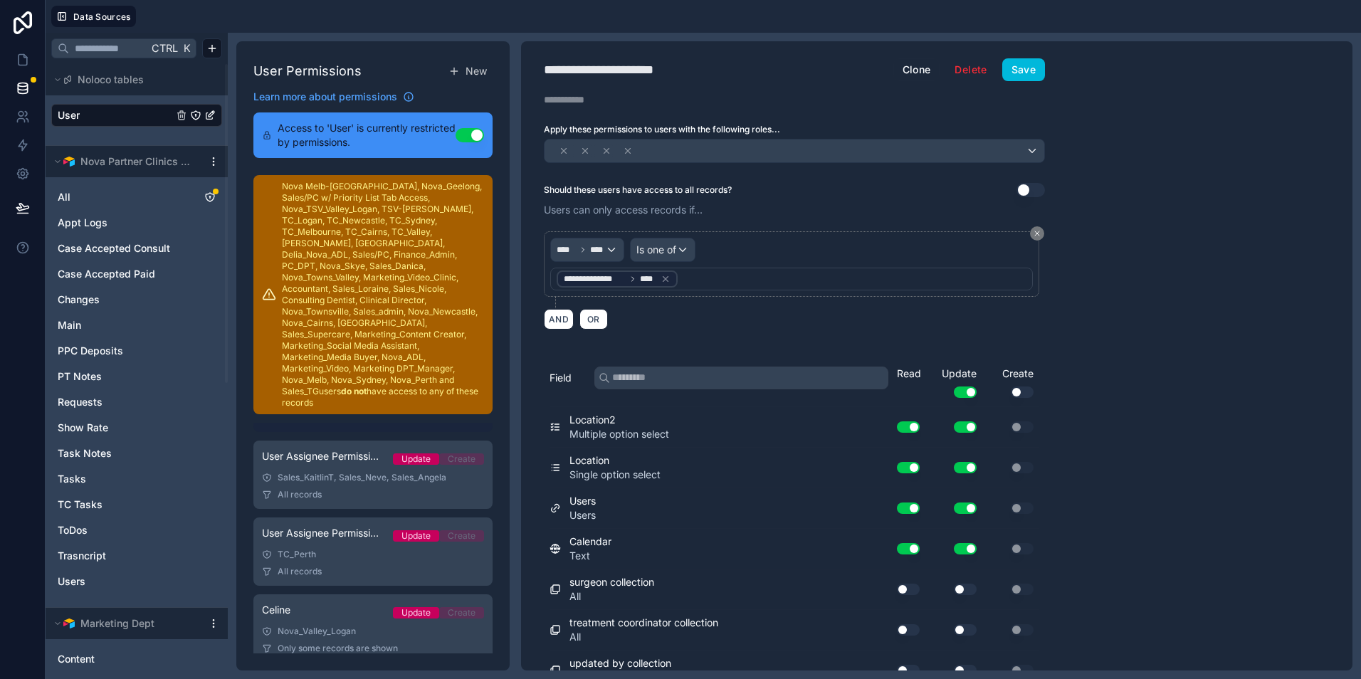
scroll to position [282, 0]
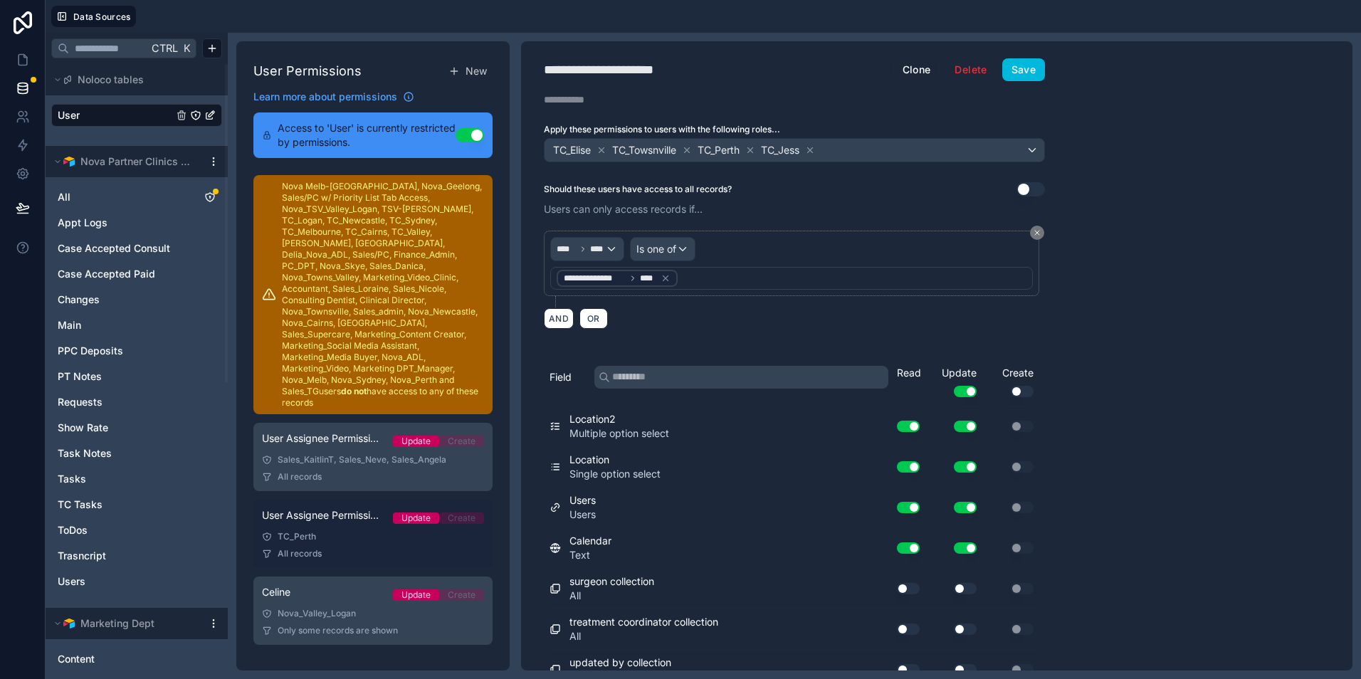
click at [357, 514] on span "User Assignee Permission TC All" at bounding box center [322, 515] width 120 height 14
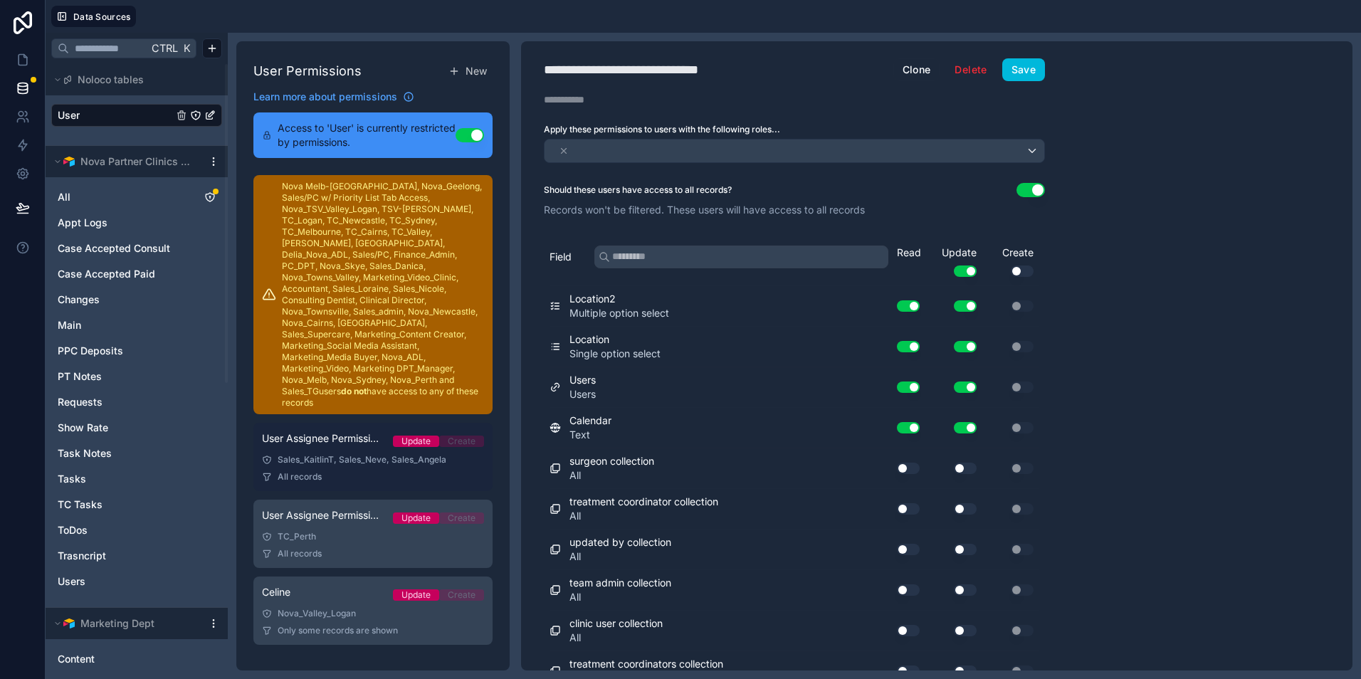
click at [359, 462] on div "Sales_KaitlinT, Sales_Neve, Sales_Angela" at bounding box center [373, 459] width 222 height 11
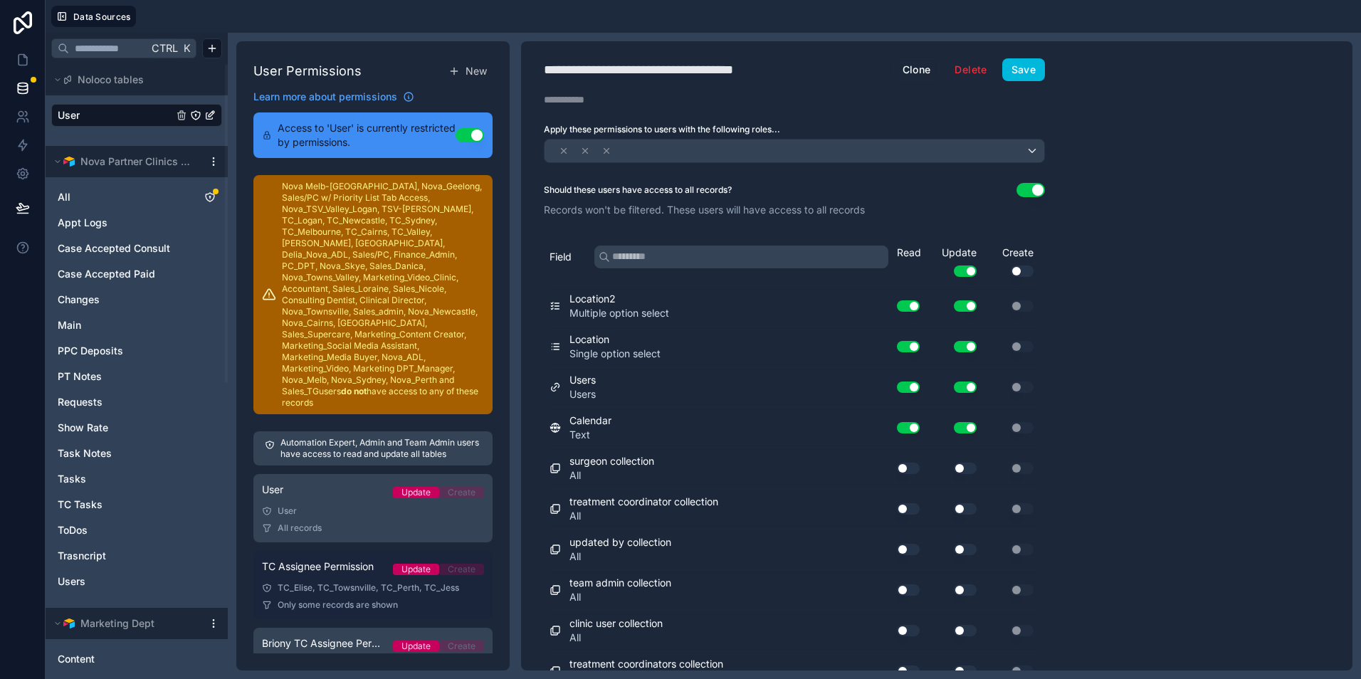
click at [349, 598] on link "TC Assignee Permission Update Create TC_Elise, TC_Towsnville, TC_Perth, TC_Jess…" at bounding box center [372, 585] width 239 height 68
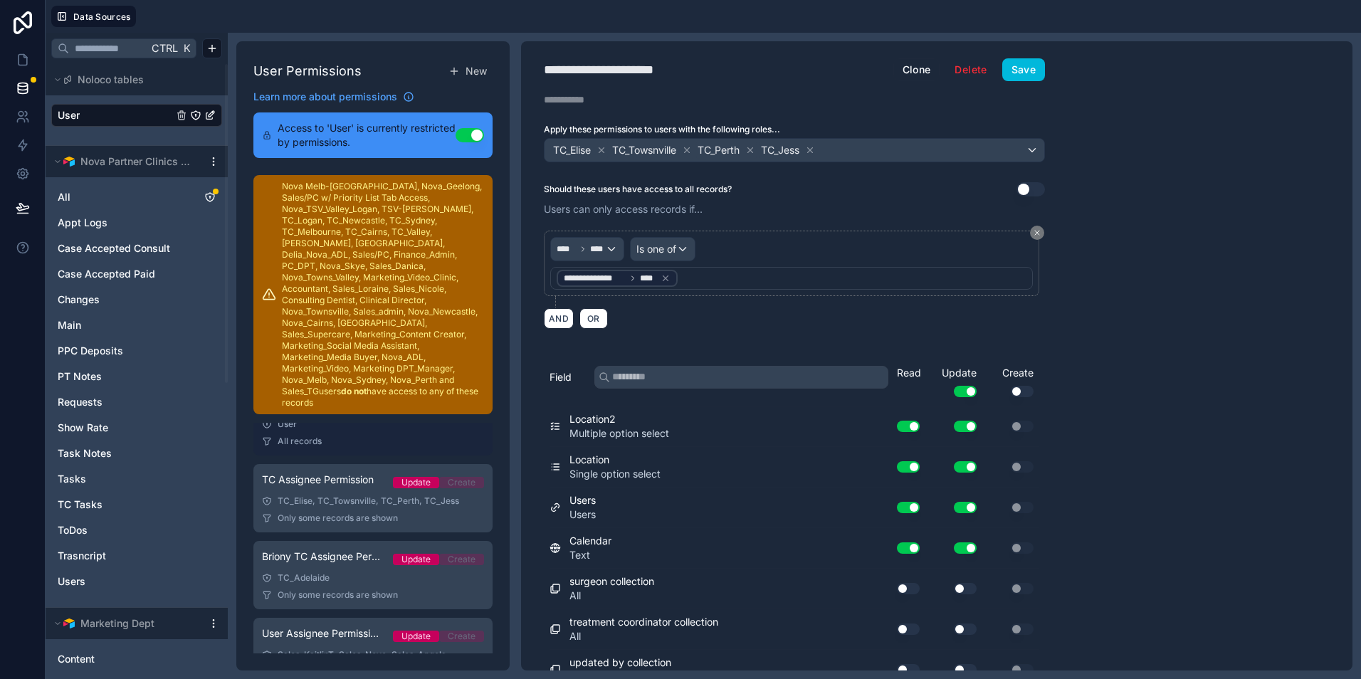
scroll to position [282, 0]
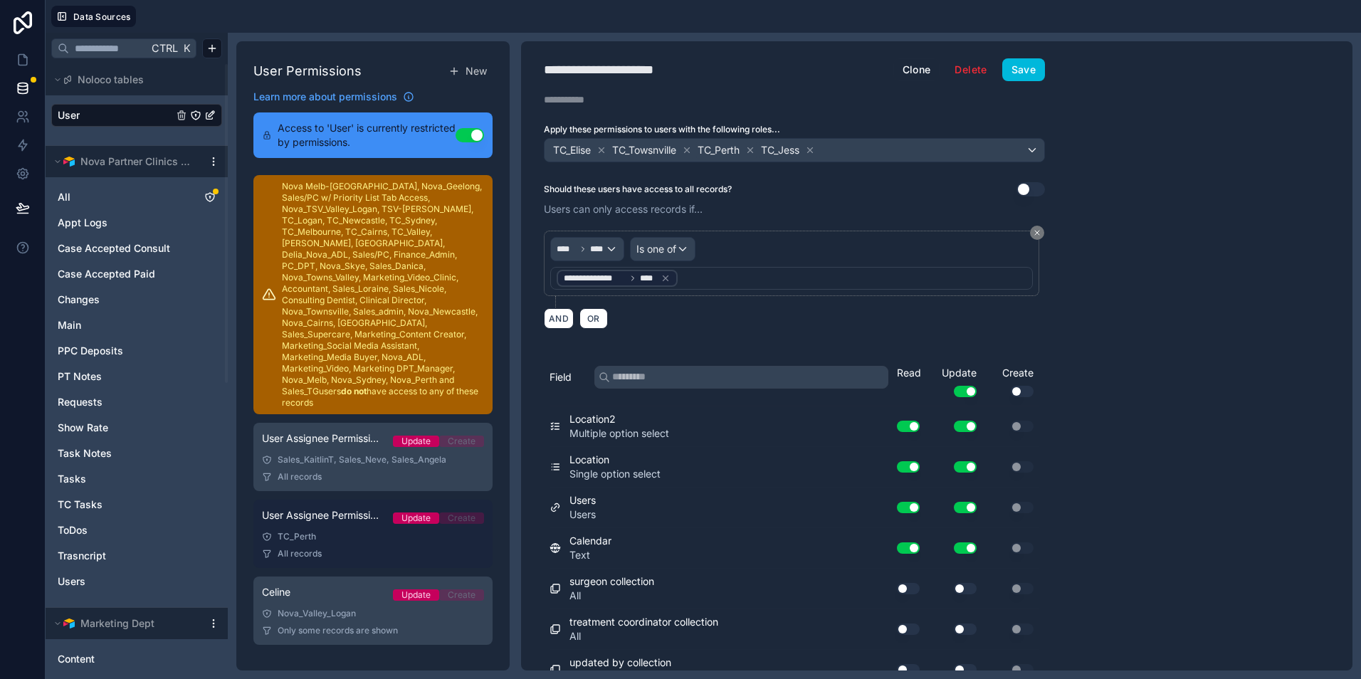
click at [366, 546] on link "User Assignee Permission TC All Update Create TC_Perth All records" at bounding box center [372, 534] width 239 height 68
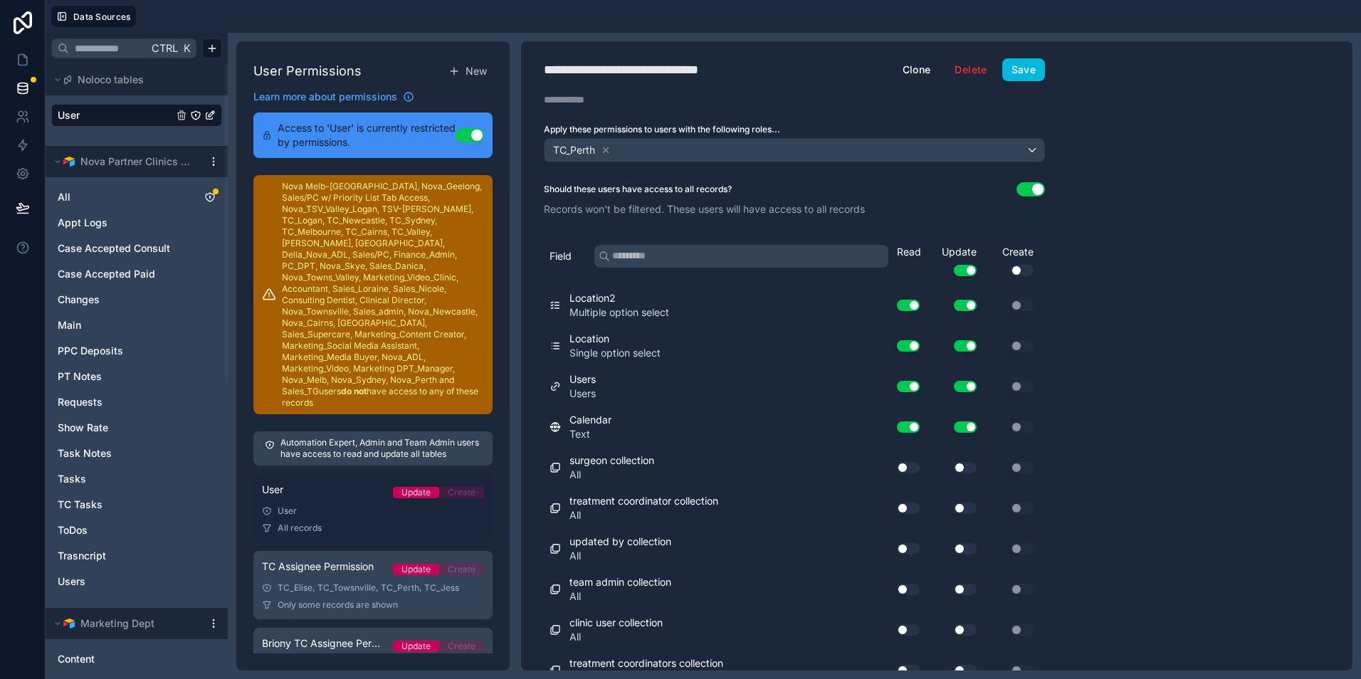
click at [366, 515] on div "User" at bounding box center [373, 510] width 222 height 11
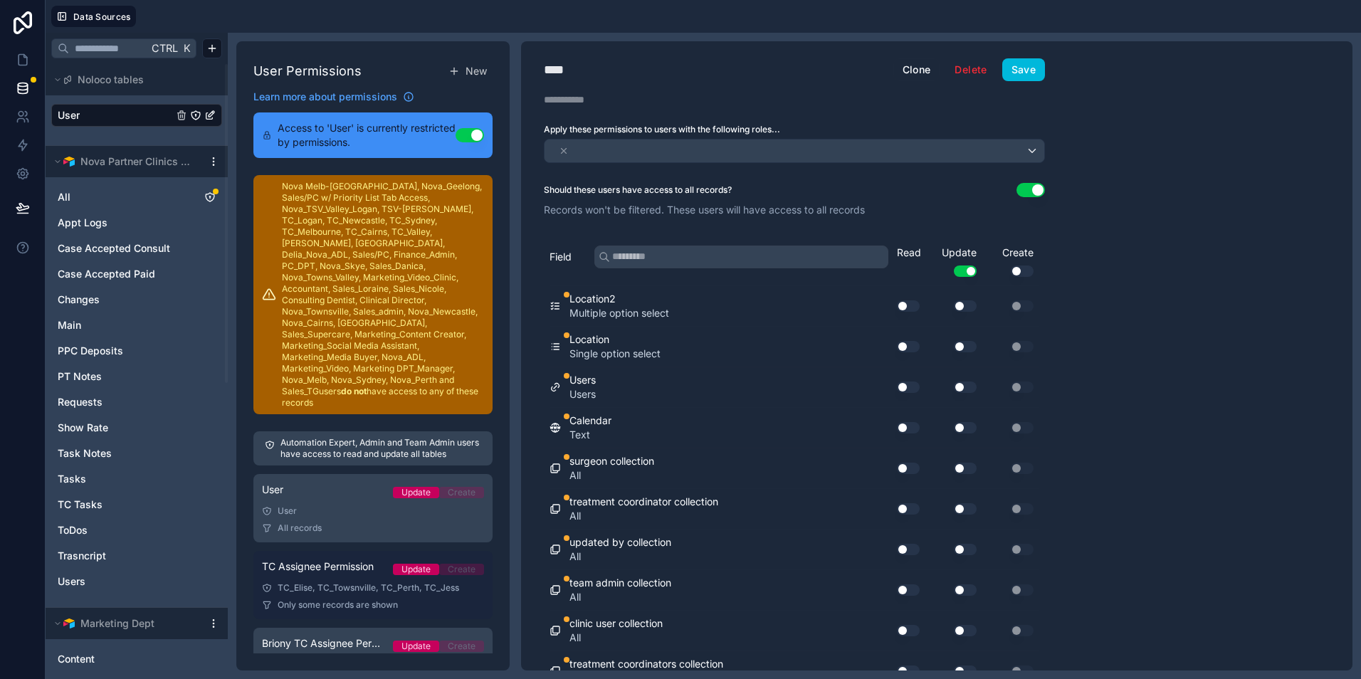
click at [363, 592] on div "TC_Elise, TC_Towsnville, TC_Perth, TC_Jess" at bounding box center [373, 587] width 222 height 11
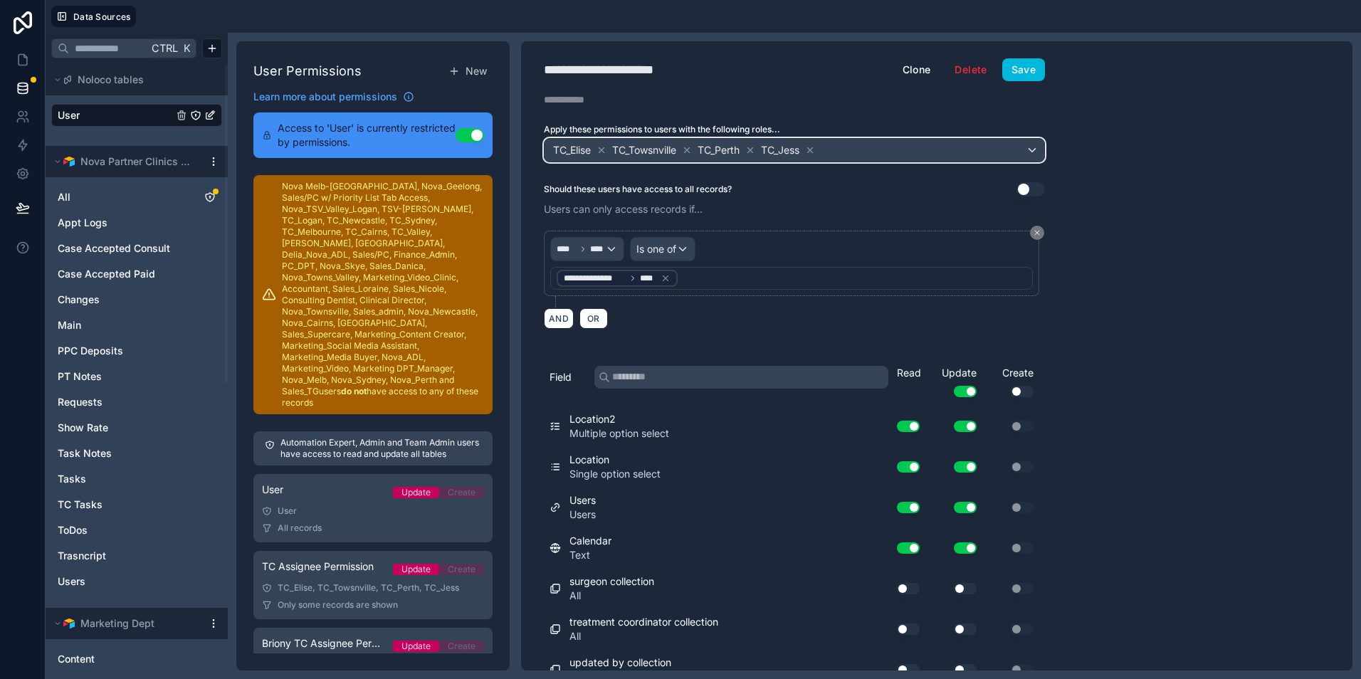
click at [917, 155] on div "TC_Elise TC_Towsnville TC_Perth TC_Jess" at bounding box center [794, 150] width 500 height 23
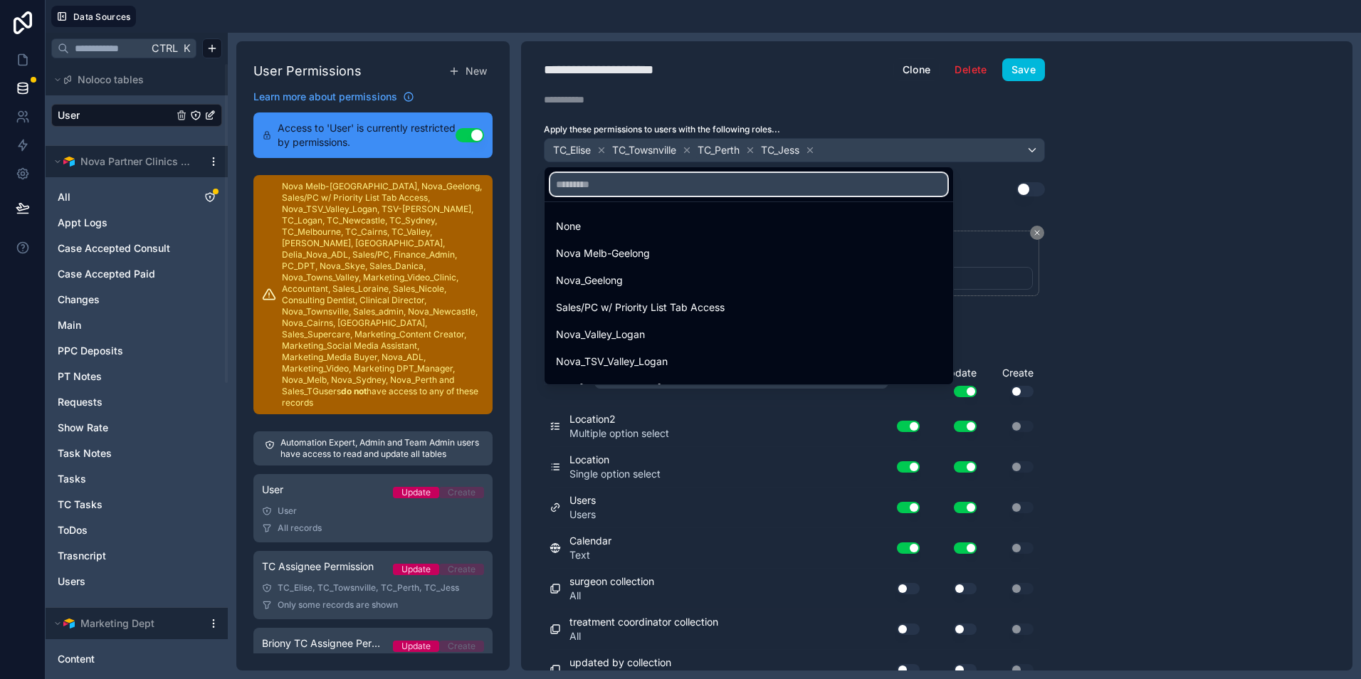
click at [789, 194] on input "text" at bounding box center [748, 184] width 397 height 23
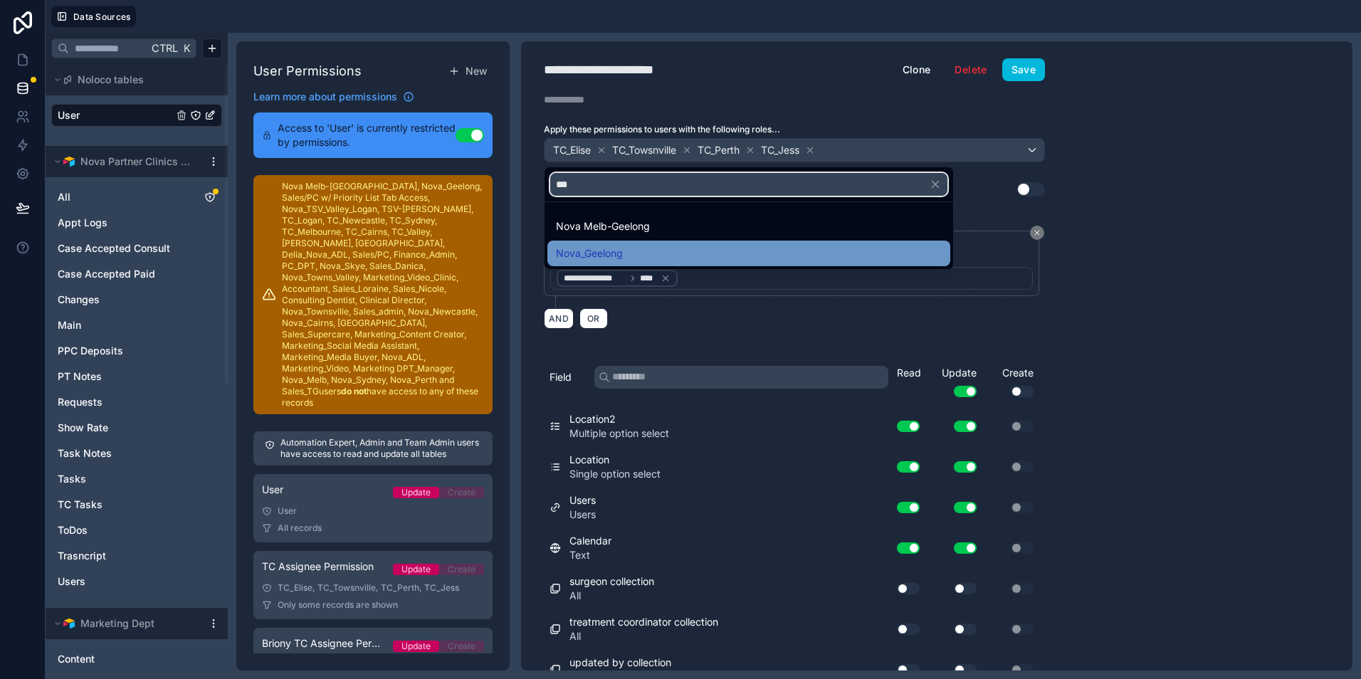
type input "***"
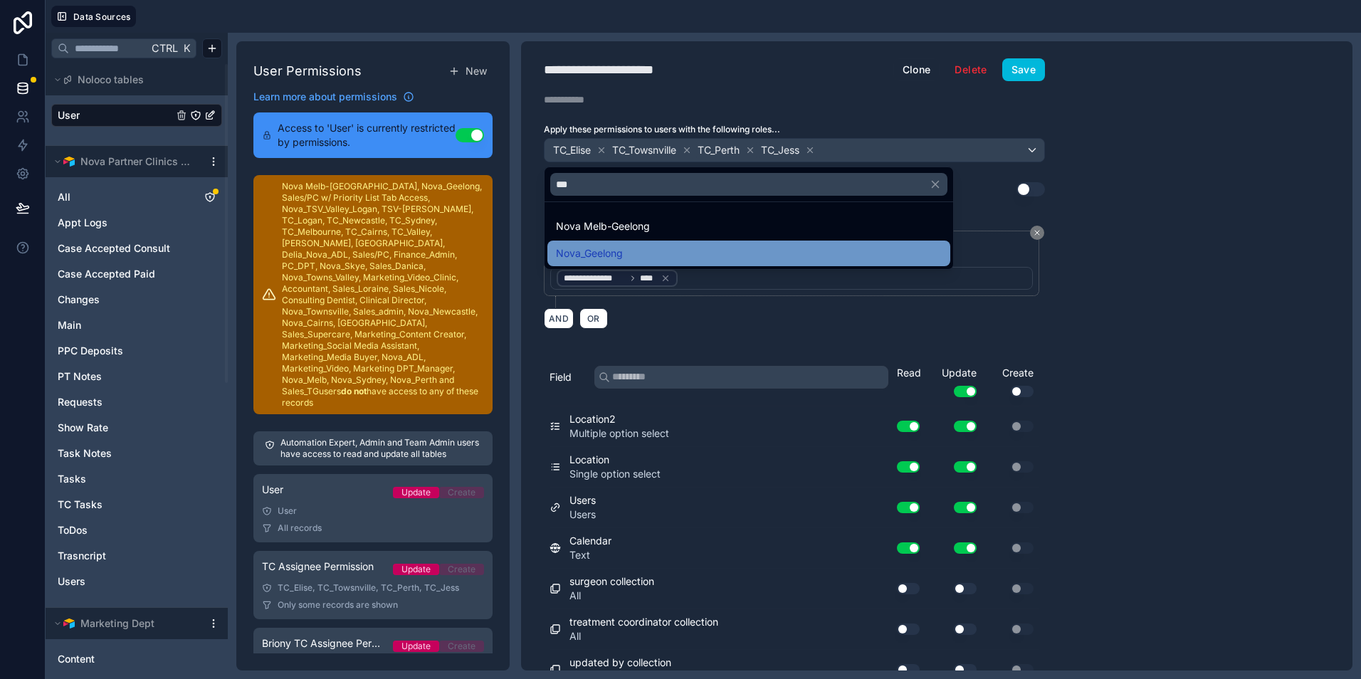
click at [789, 248] on div "Nova_Geelong" at bounding box center [749, 253] width 386 height 17
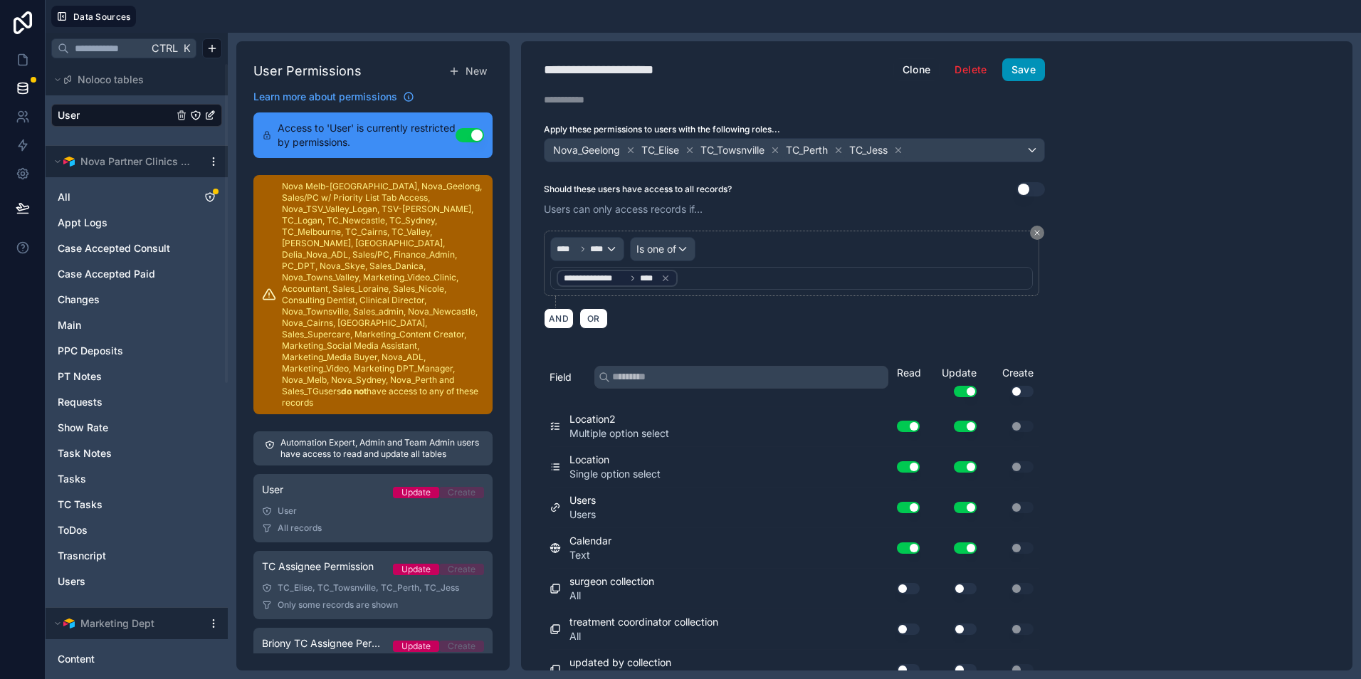
click at [1033, 71] on button "Save" at bounding box center [1023, 69] width 43 height 23
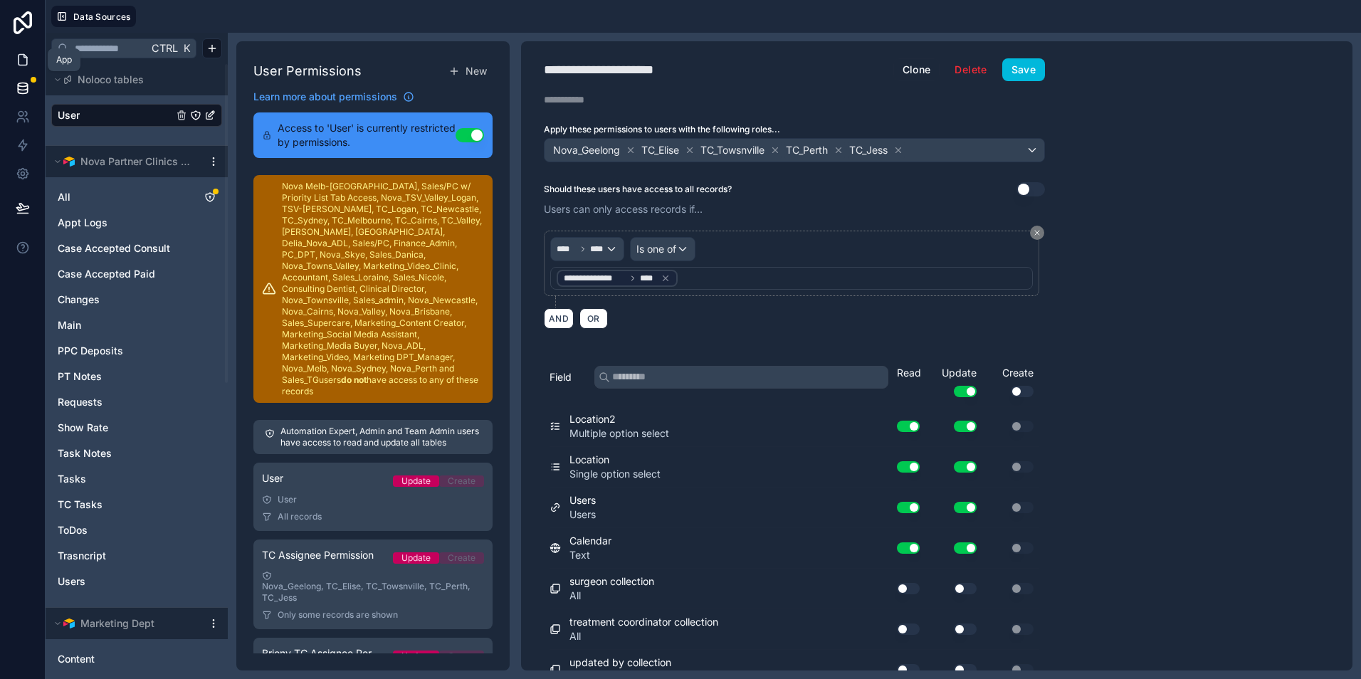
click at [20, 63] on icon at bounding box center [23, 60] width 14 height 14
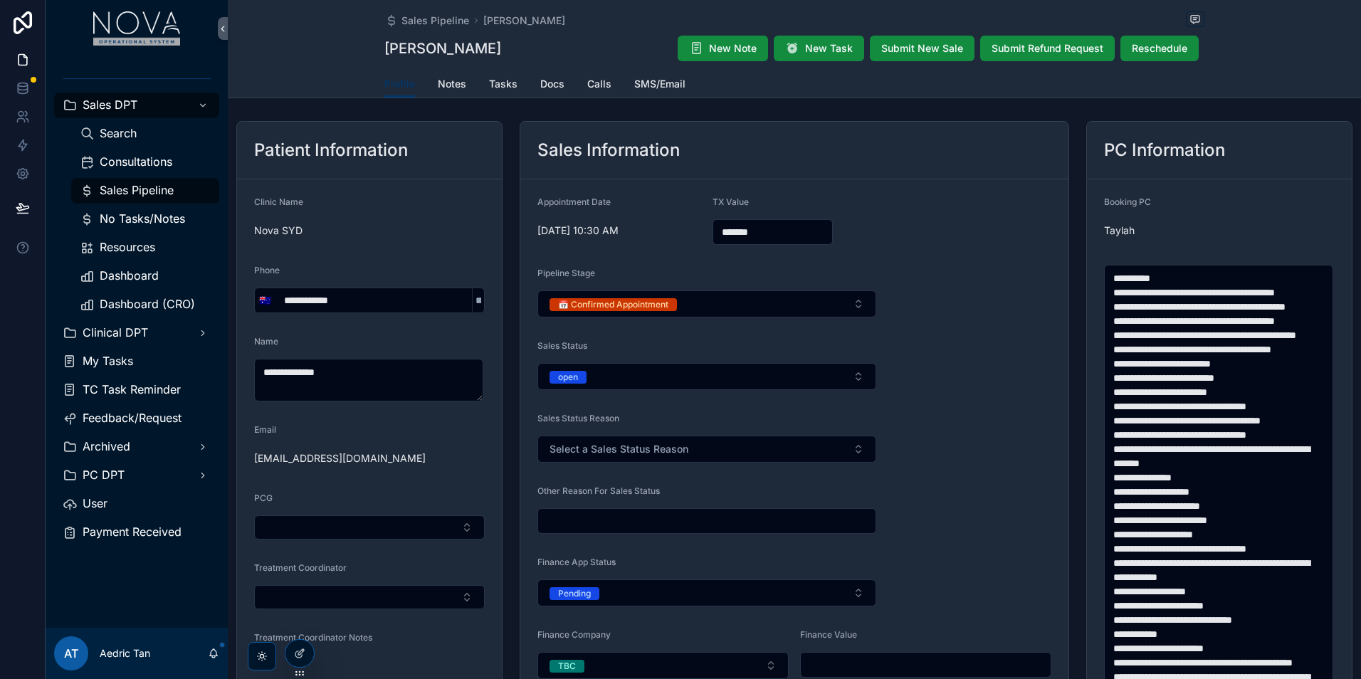
click at [144, 188] on span "Sales Pipeline" at bounding box center [137, 190] width 74 height 15
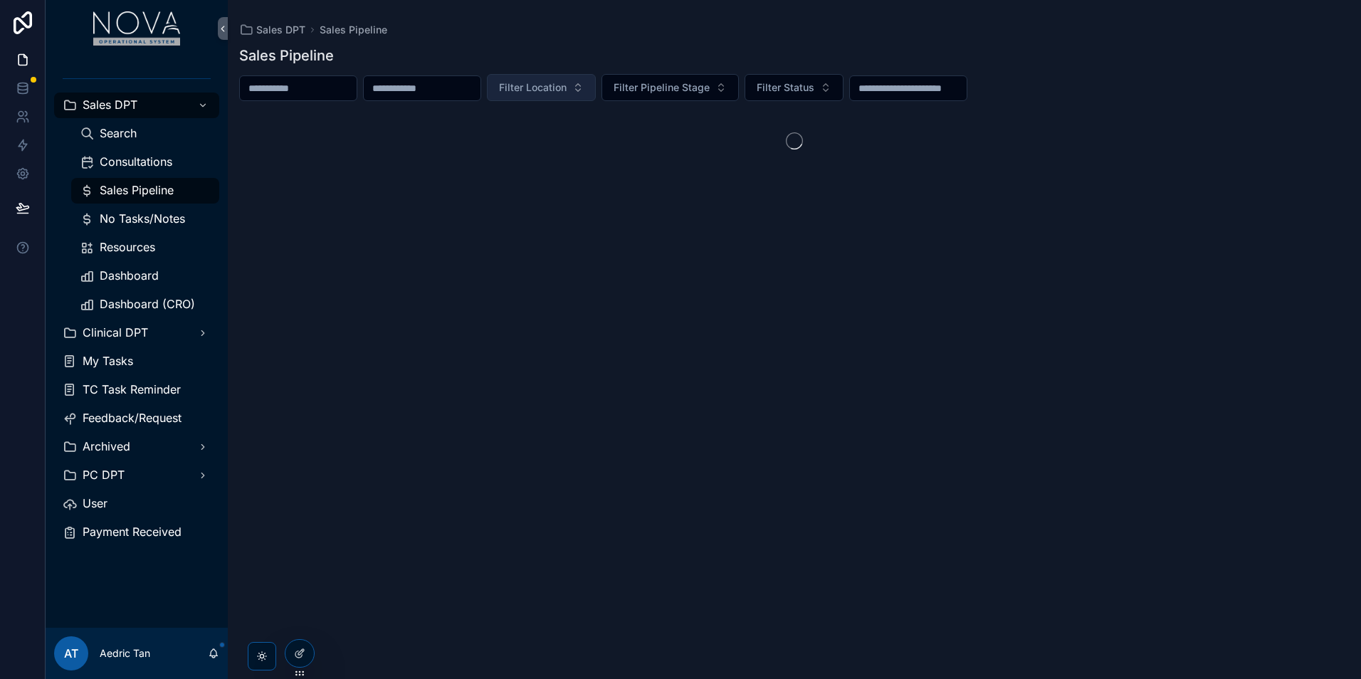
click at [566, 85] on span "Filter Location" at bounding box center [533, 87] width 68 height 14
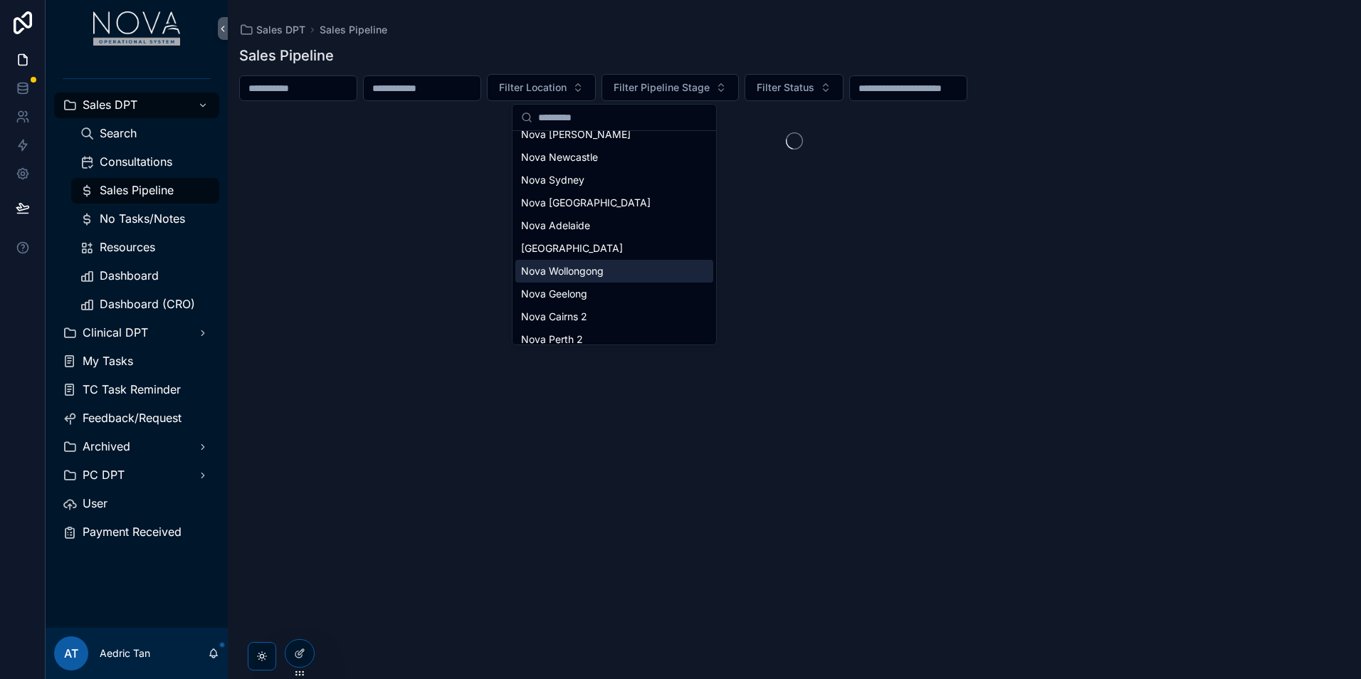
scroll to position [88, 0]
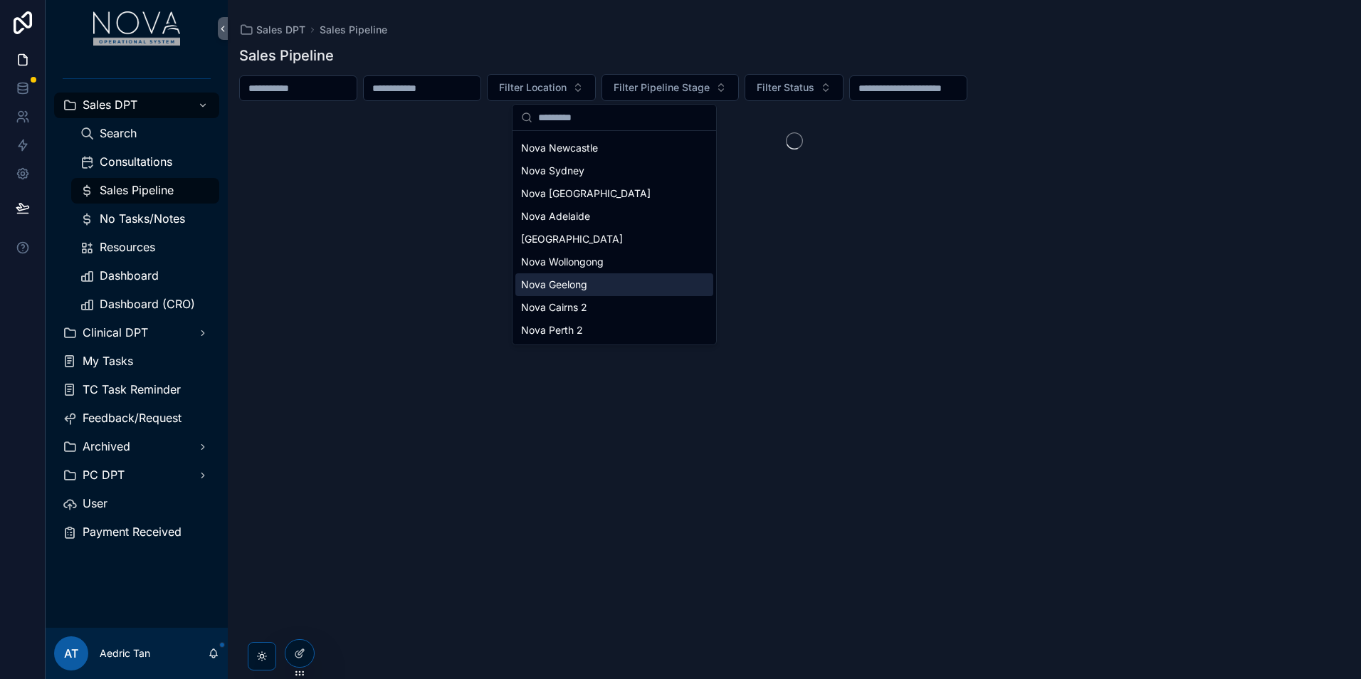
click at [610, 274] on div "Nova Geelong" at bounding box center [614, 284] width 198 height 23
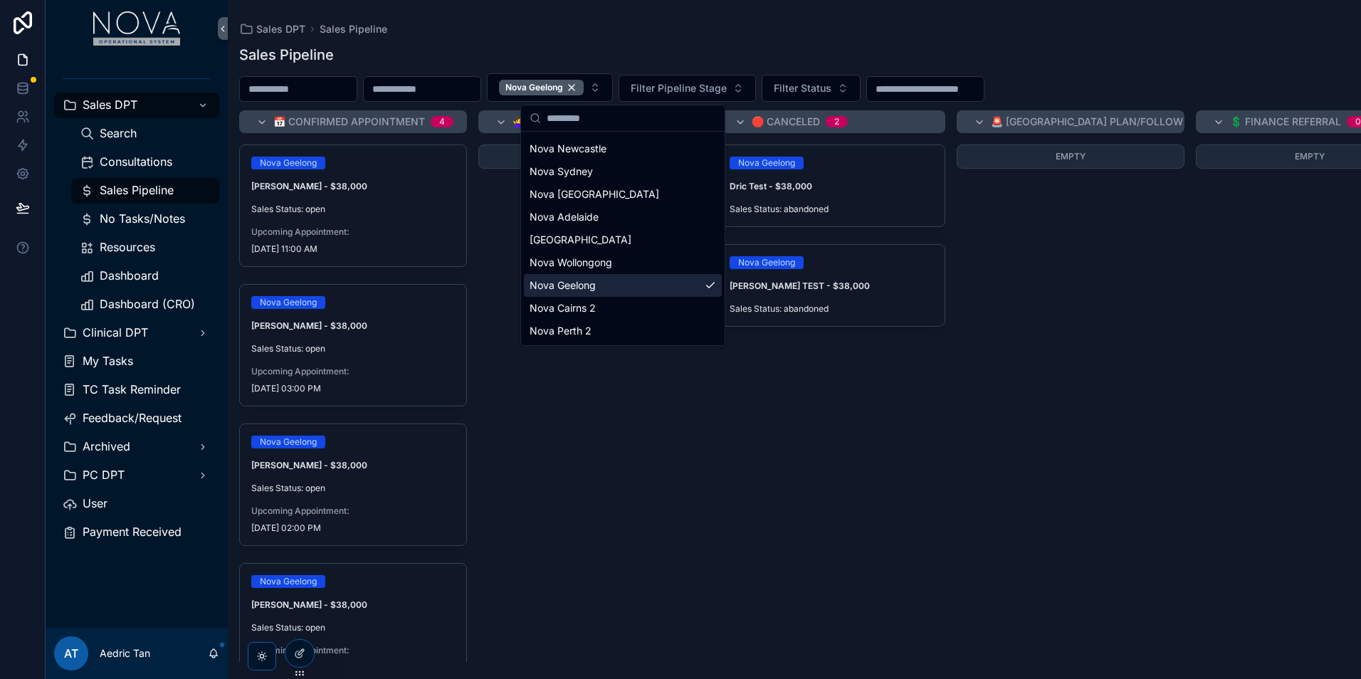
click at [419, 239] on div "Upcoming Appointment: 21/10/2025 11:00 AM" at bounding box center [353, 240] width 204 height 28
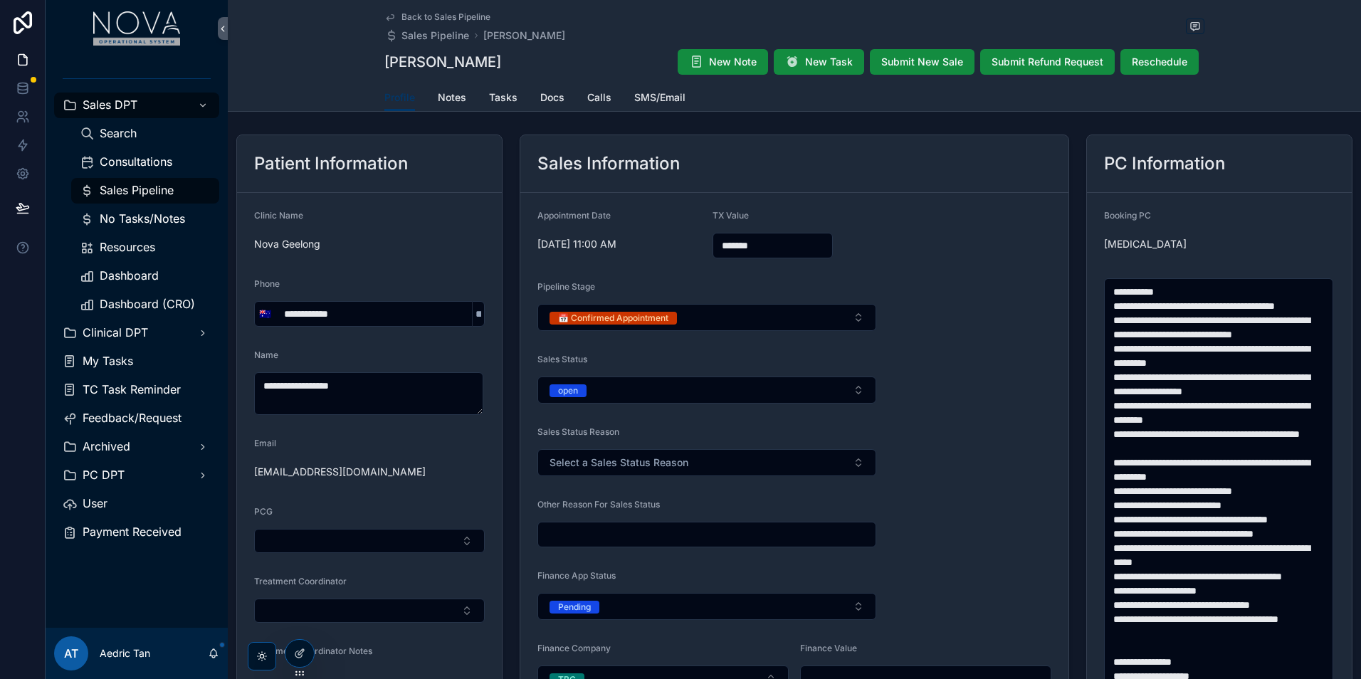
click at [0, 0] on icon at bounding box center [0, 0] width 0 height 0
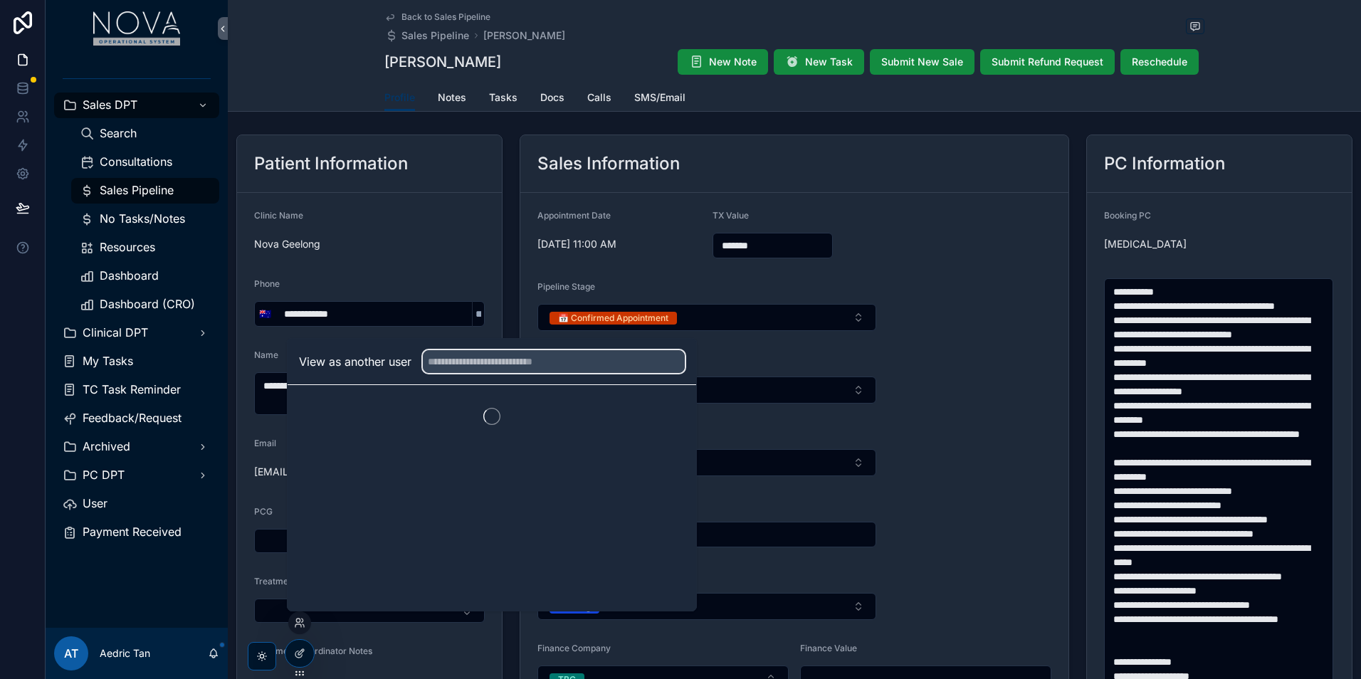
click at [488, 364] on input "text" at bounding box center [554, 361] width 262 height 23
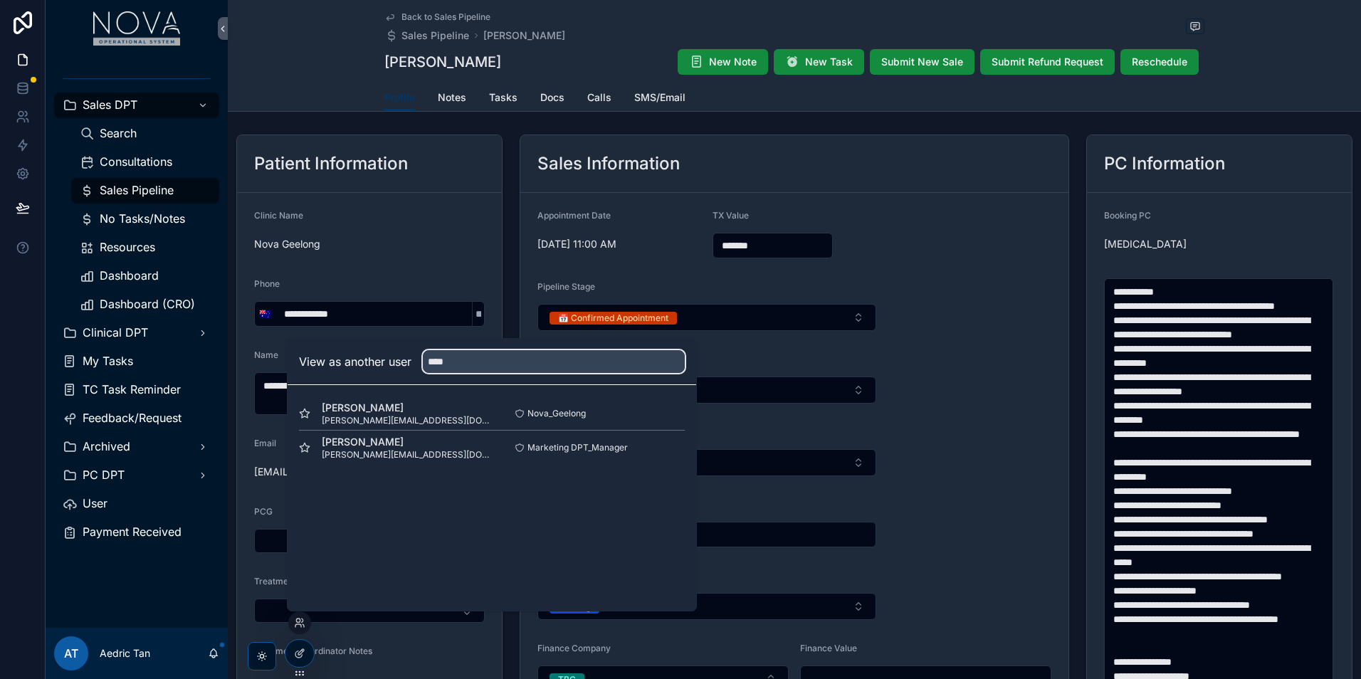
type input "****"
click at [0, 0] on button "Select" at bounding box center [0, 0] width 0 height 0
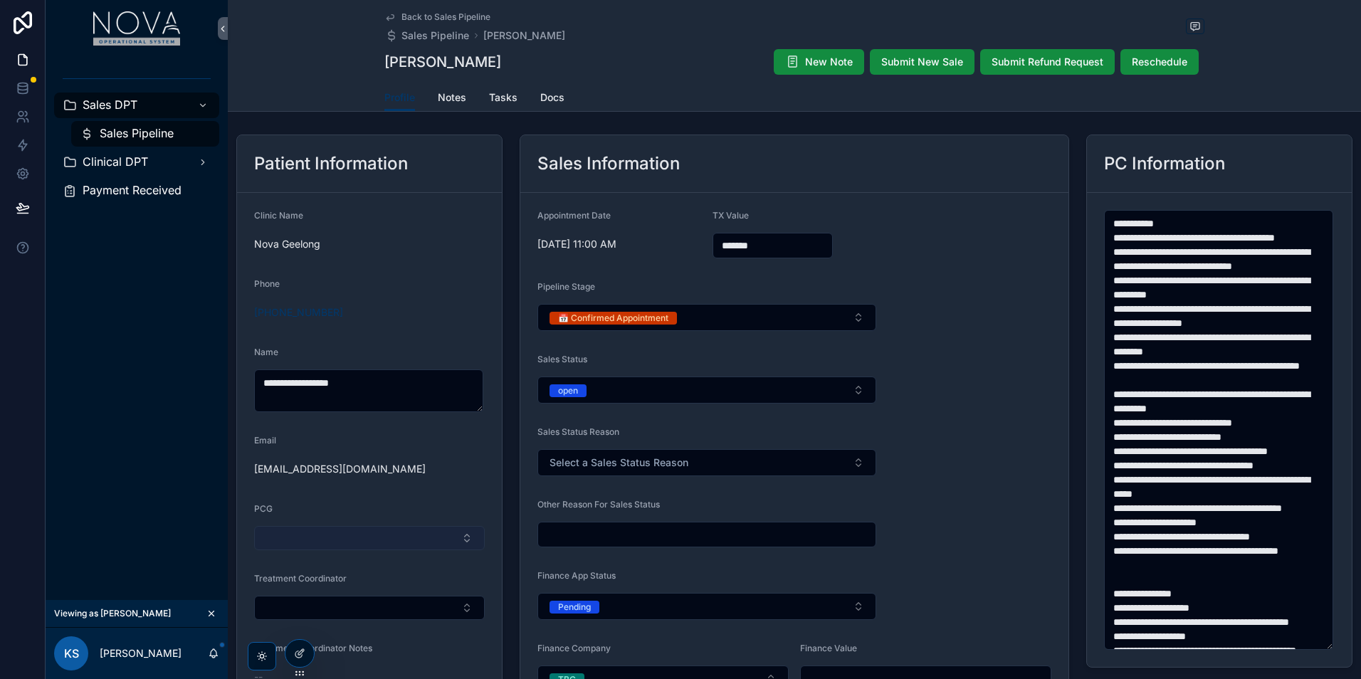
click at [382, 542] on button "Select Button" at bounding box center [369, 538] width 231 height 24
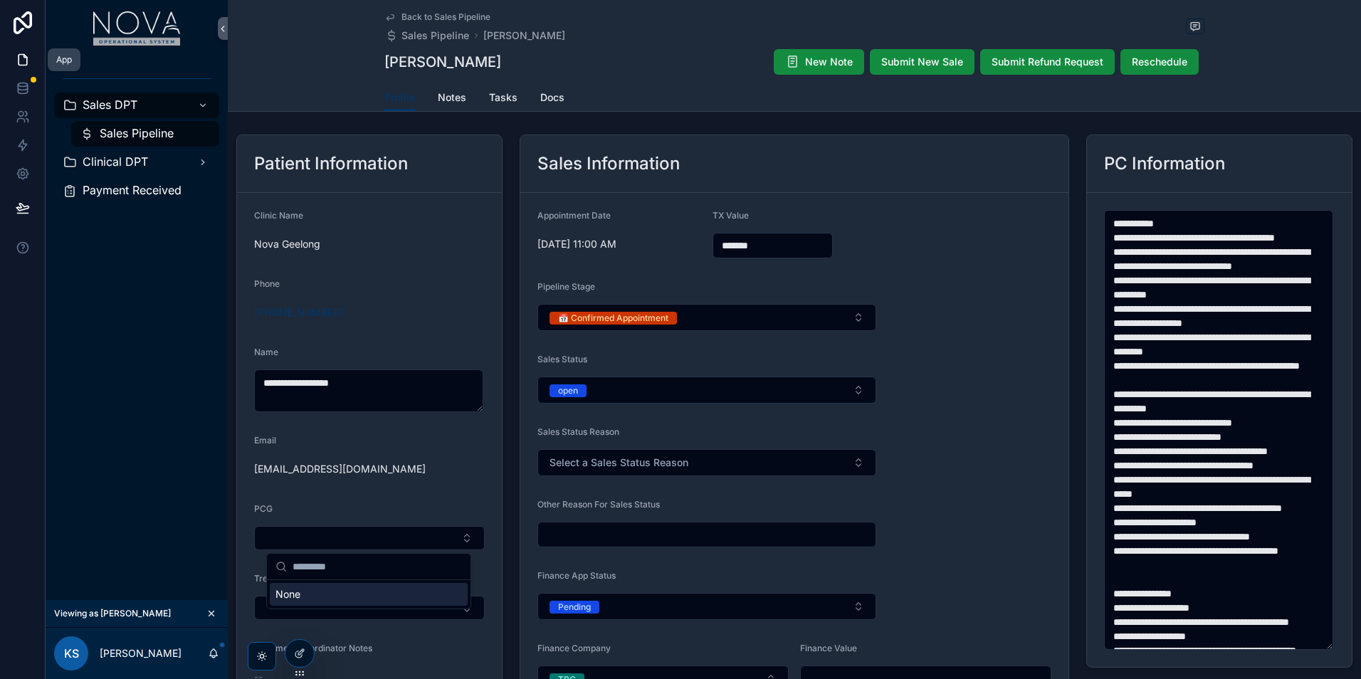
click at [23, 67] on link at bounding box center [22, 60] width 45 height 28
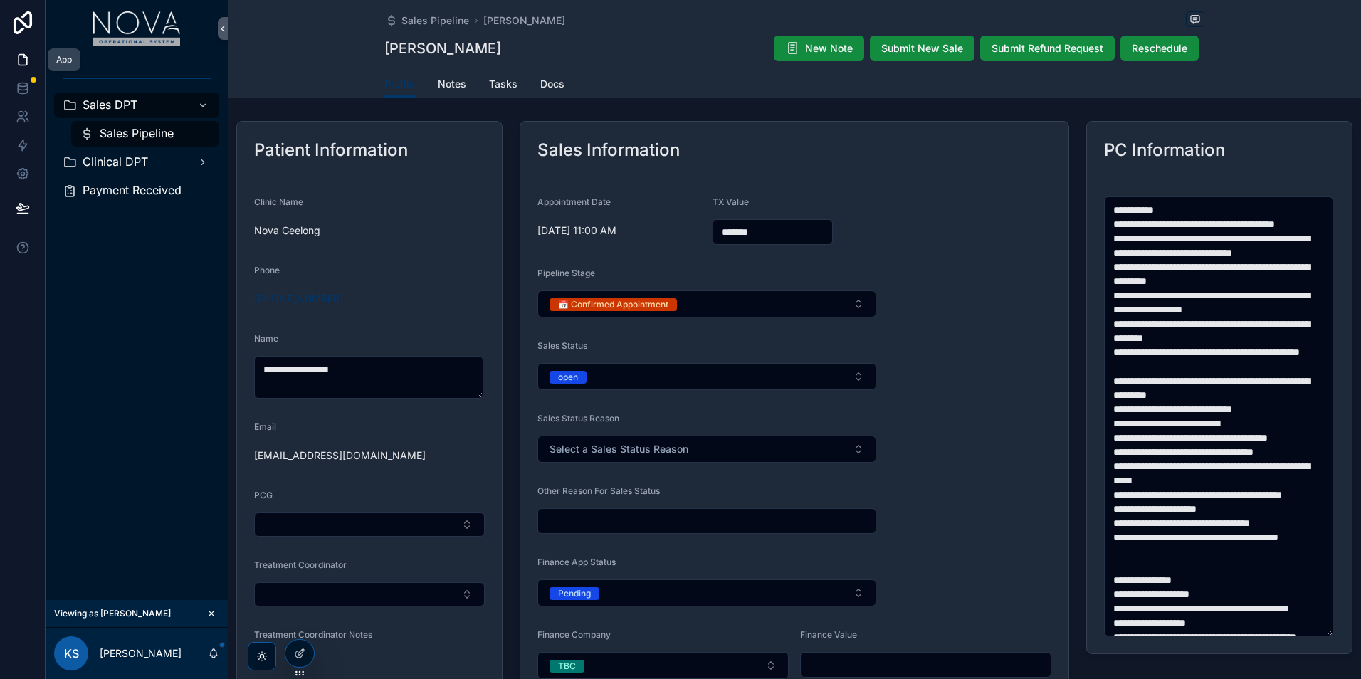
click at [23, 67] on link at bounding box center [22, 60] width 45 height 28
click at [218, 611] on button "scrollable content" at bounding box center [212, 614] width 16 height 16
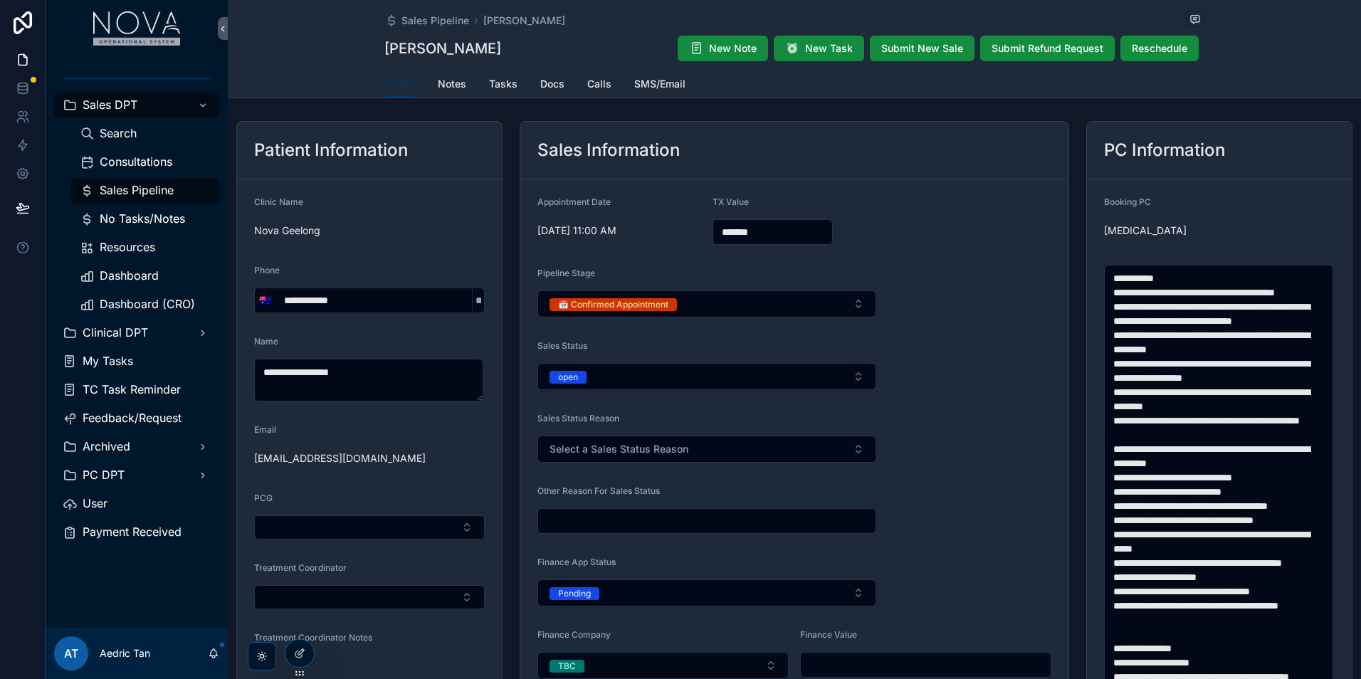
click at [1297, 73] on div "Profile Notes Tasks Docs Calls SMS/Email" at bounding box center [794, 83] width 1116 height 27
